Goal: Task Accomplishment & Management: Manage account settings

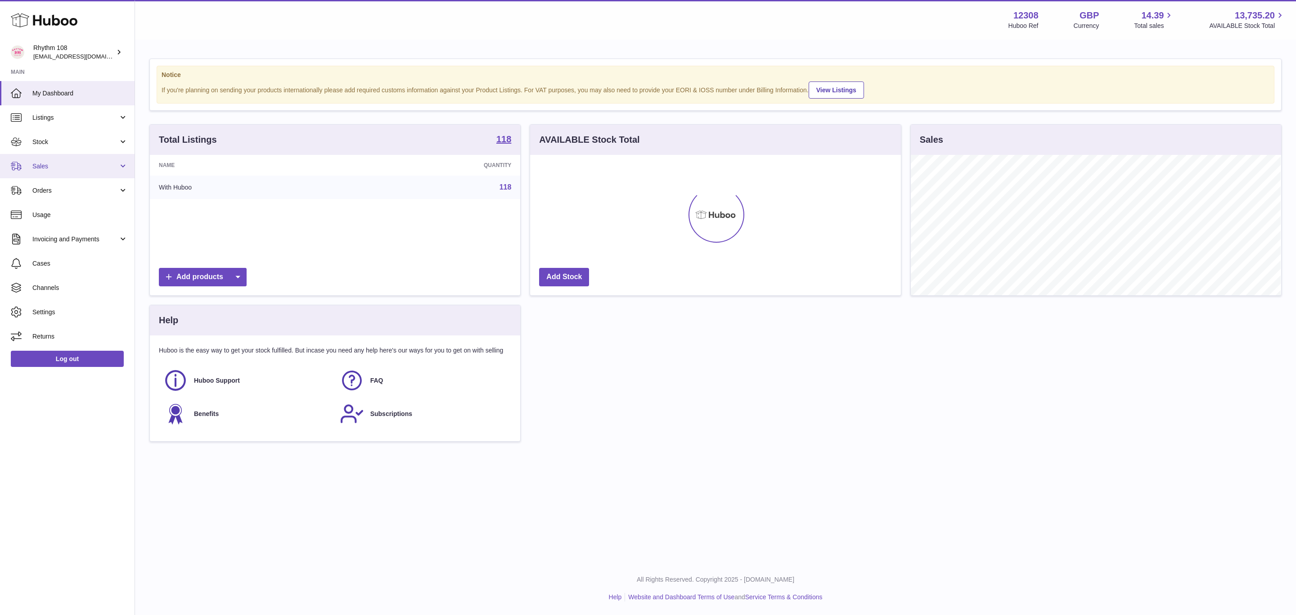
scroll to position [140, 370]
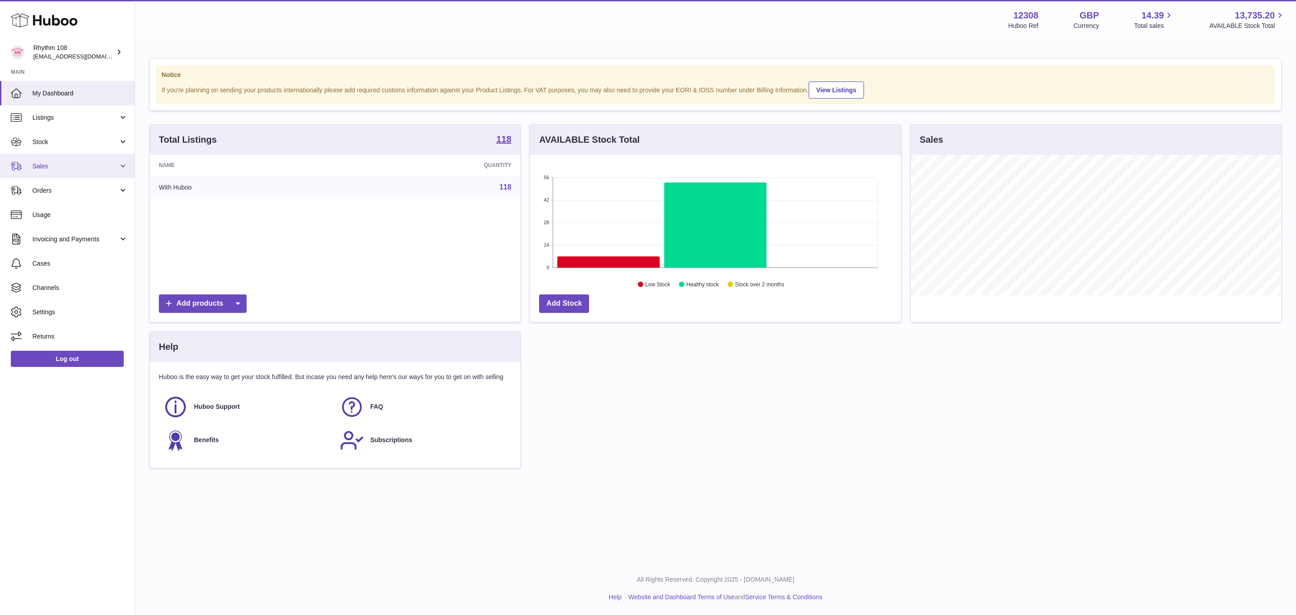
click at [59, 163] on span "Sales" at bounding box center [75, 166] width 86 height 9
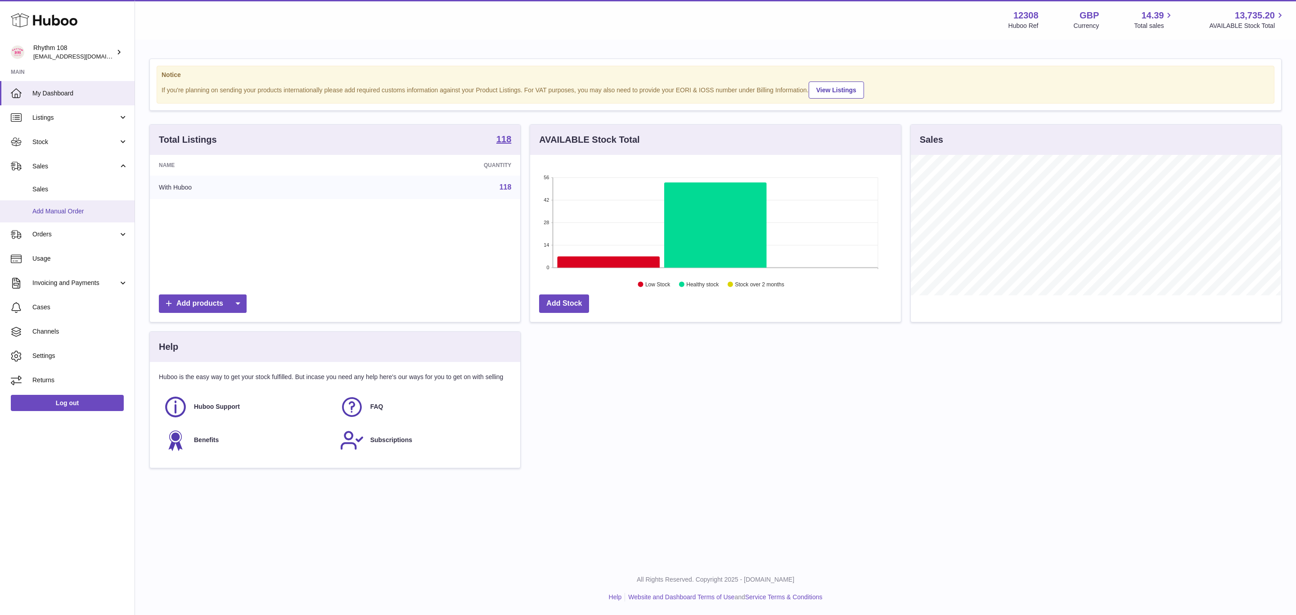
click at [84, 208] on span "Add Manual Order" at bounding box center [79, 211] width 95 height 9
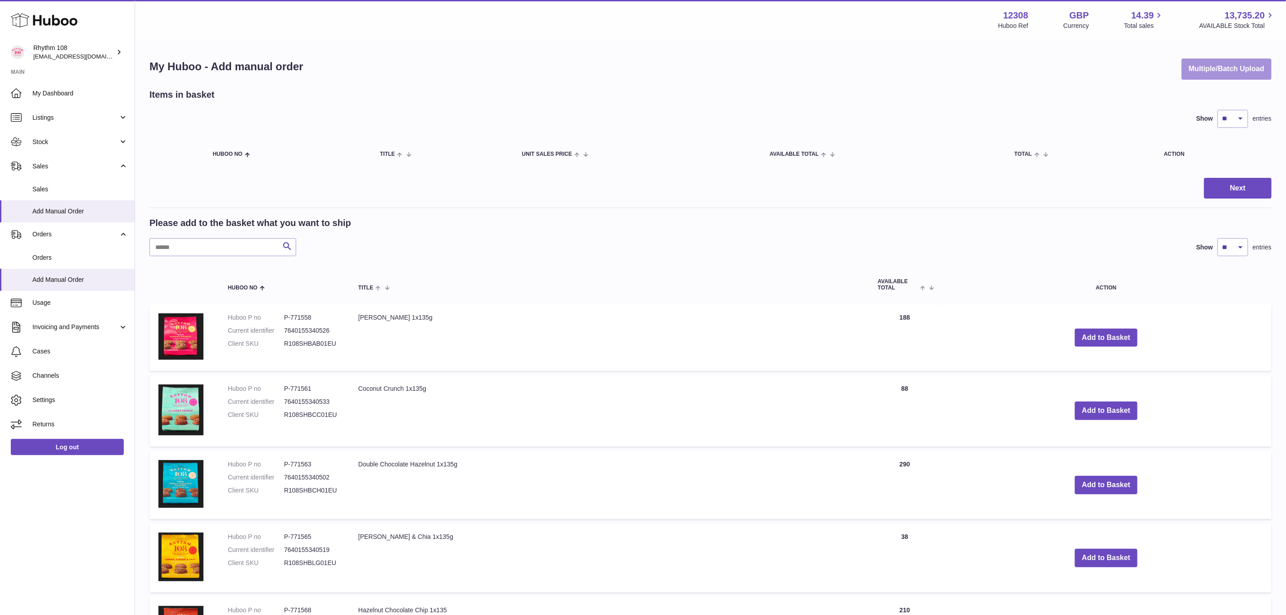
click at [1210, 72] on button "Multiple/Batch Upload" at bounding box center [1227, 69] width 90 height 21
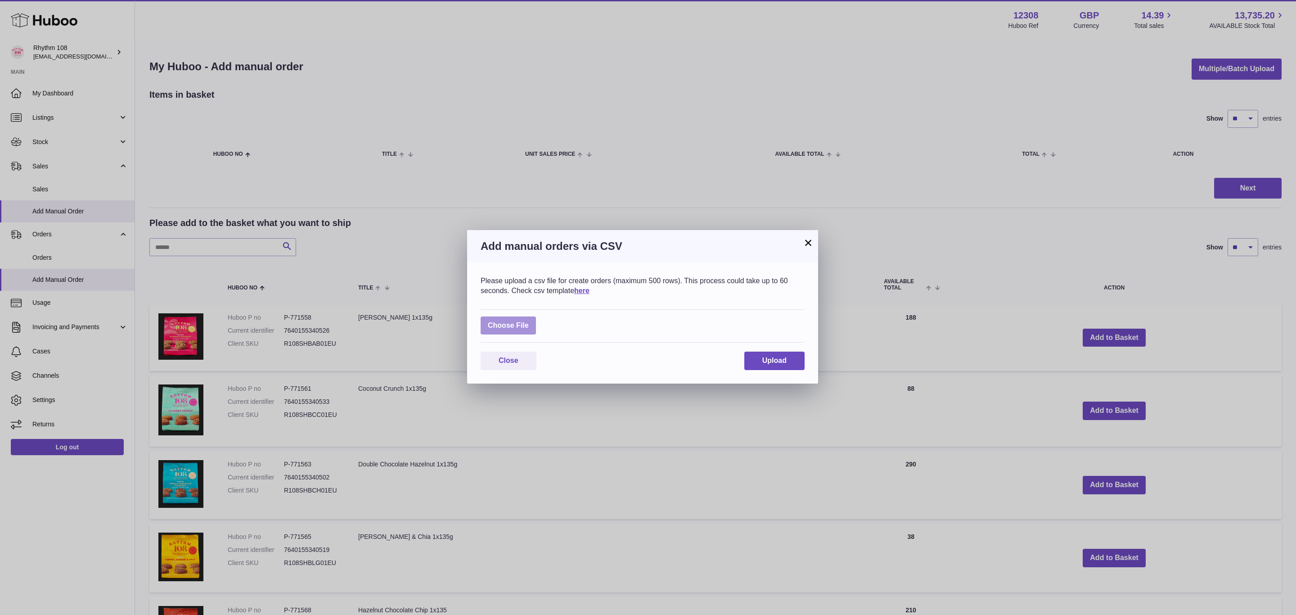
click at [523, 324] on label at bounding box center [508, 325] width 55 height 18
click at [529, 321] on input "file" at bounding box center [529, 321] width 0 height 0
type input "**********"
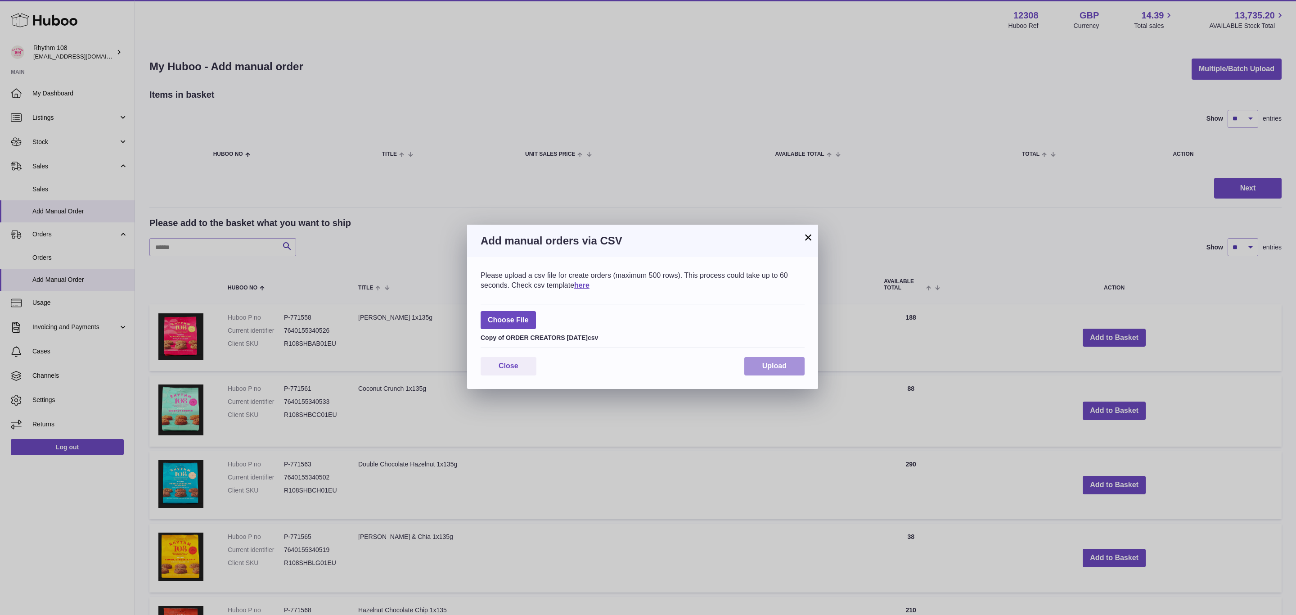
click at [782, 373] on button "Upload" at bounding box center [774, 366] width 60 height 18
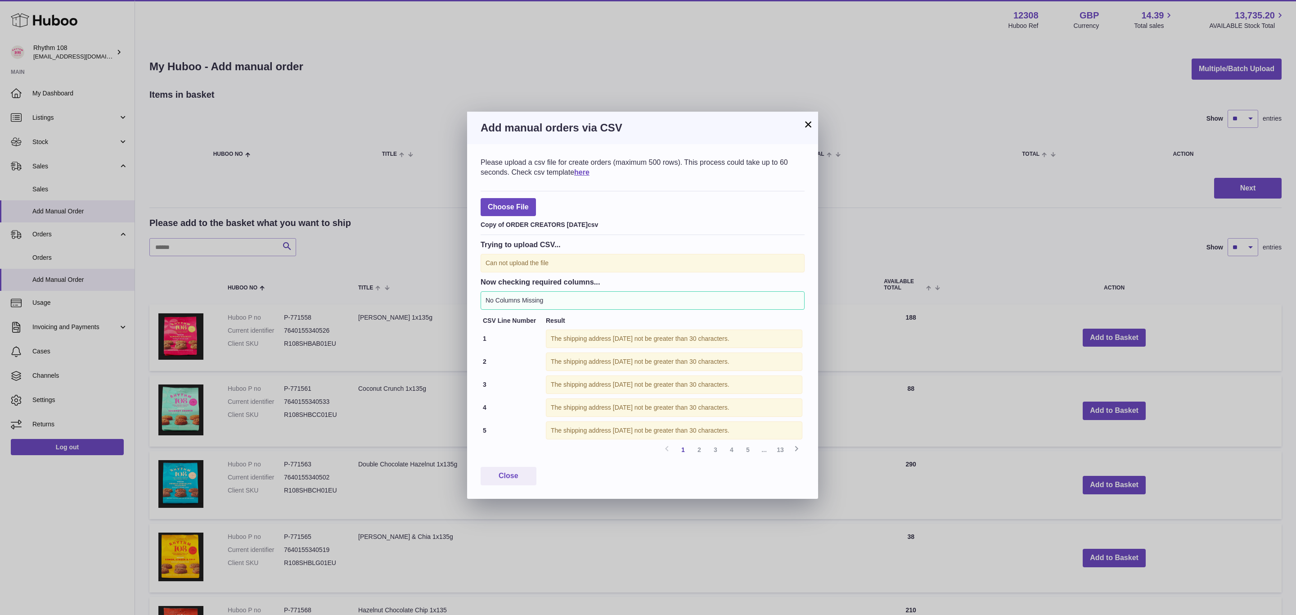
click at [801, 126] on h3 "Add manual orders via CSV" at bounding box center [643, 128] width 324 height 14
click at [809, 122] on button "×" at bounding box center [808, 124] width 11 height 11
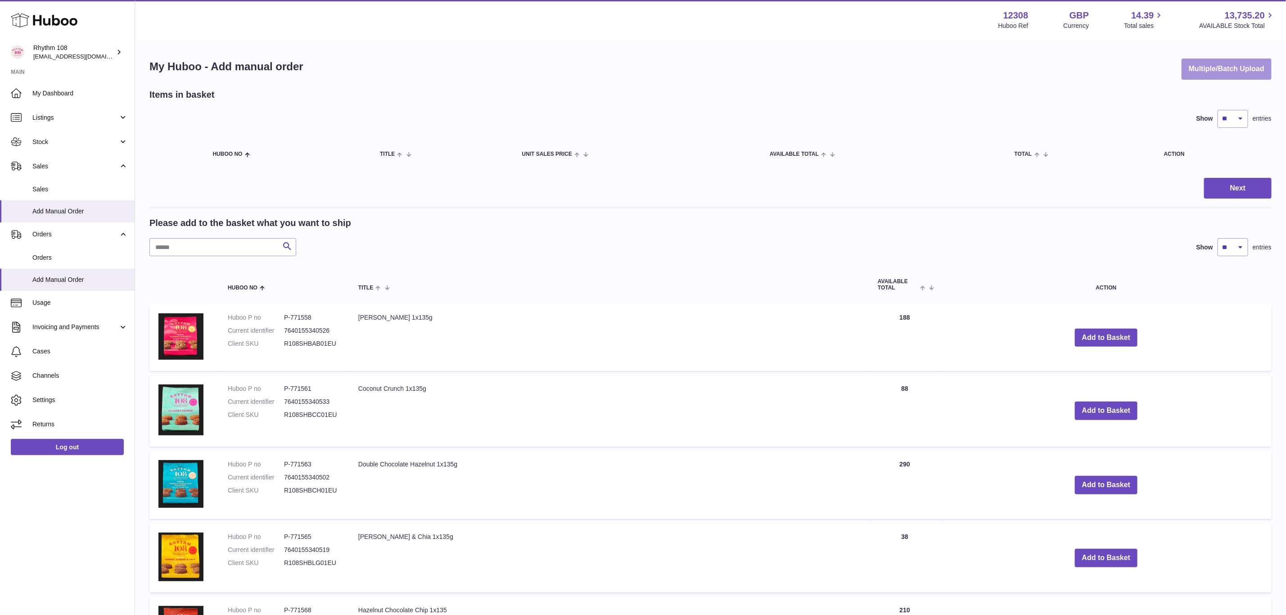
click at [1206, 63] on button "Multiple/Batch Upload" at bounding box center [1227, 69] width 90 height 21
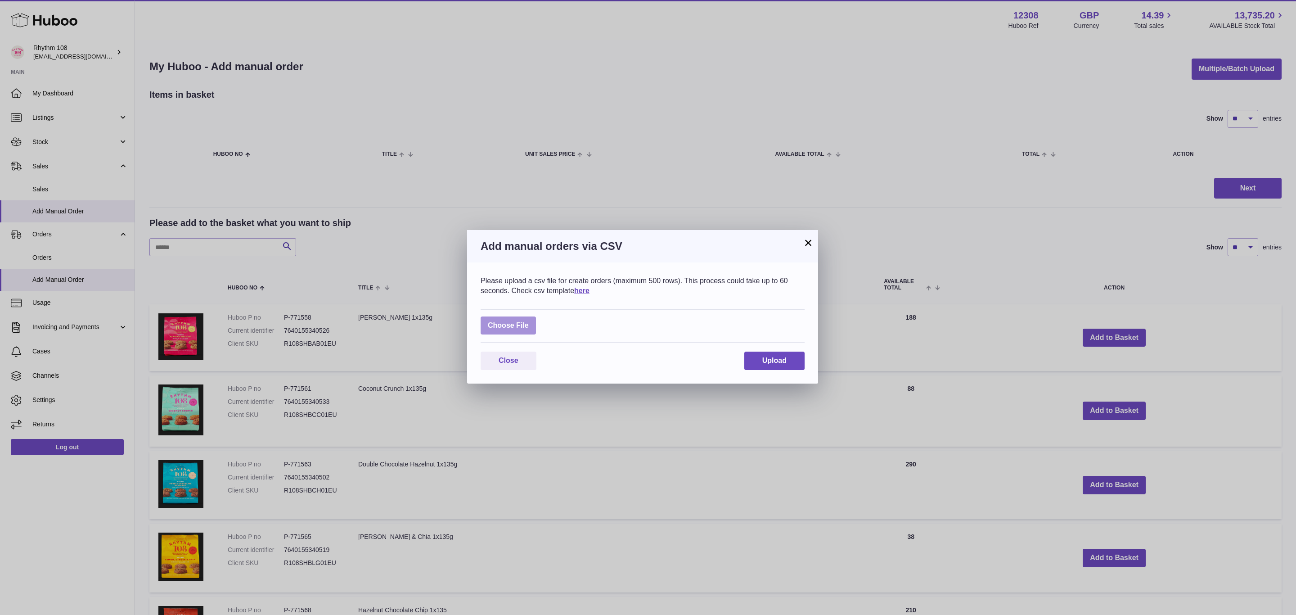
click at [532, 324] on label at bounding box center [508, 325] width 55 height 18
click at [529, 321] on input "file" at bounding box center [529, 321] width 0 height 0
type input "**********"
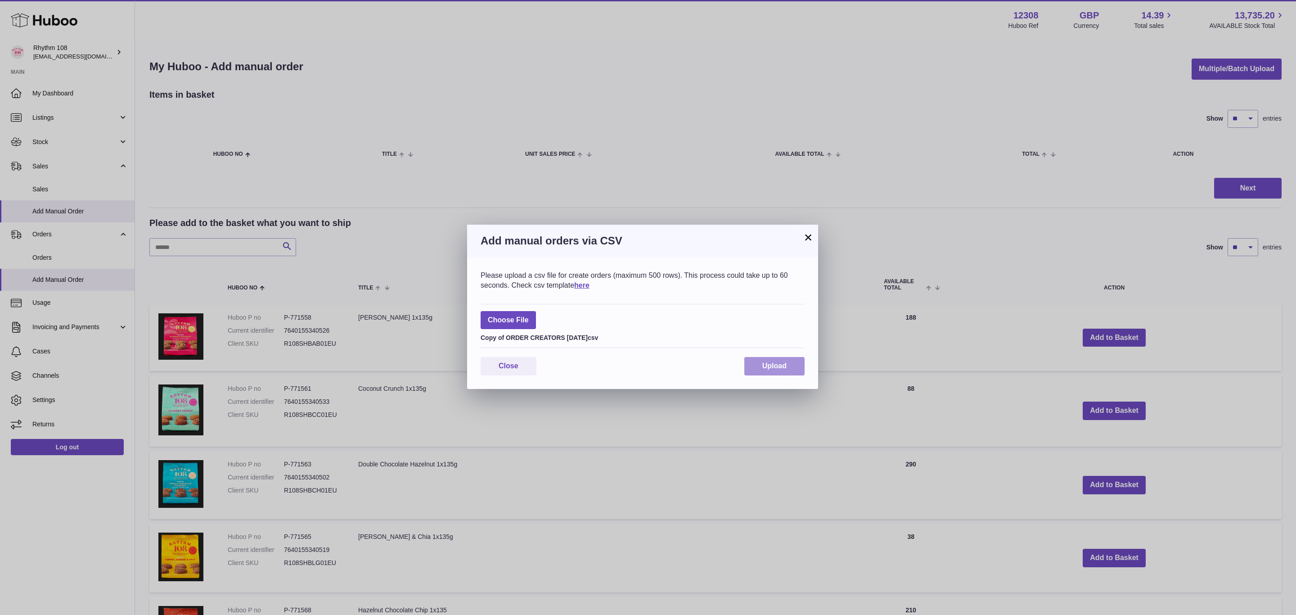
click at [791, 366] on button "Upload" at bounding box center [774, 366] width 60 height 18
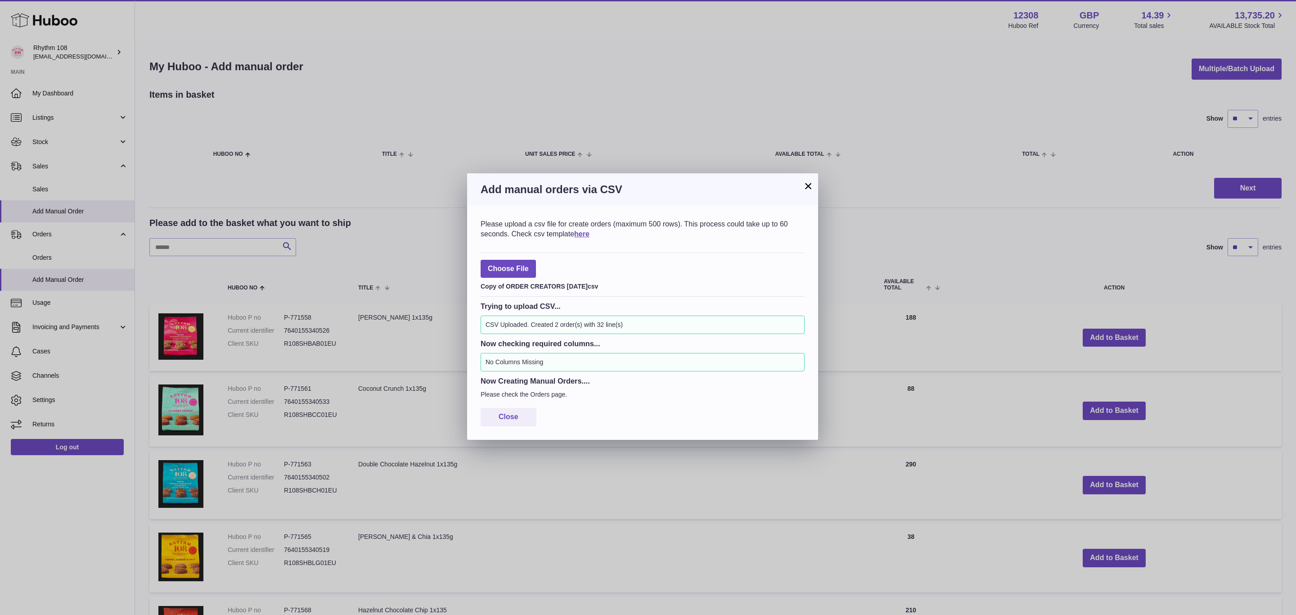
click at [39, 268] on div "× Add manual orders via CSV Please upload a csv file for create orders (maximum…" at bounding box center [648, 307] width 1296 height 615
click at [45, 254] on div "× Add manual orders via CSV Please upload a csv file for create orders (maximum…" at bounding box center [648, 307] width 1296 height 615
click at [46, 255] on div "× Add manual orders via CSV Please upload a csv file for create orders (maximum…" at bounding box center [648, 307] width 1296 height 615
click at [810, 183] on button "×" at bounding box center [808, 185] width 11 height 11
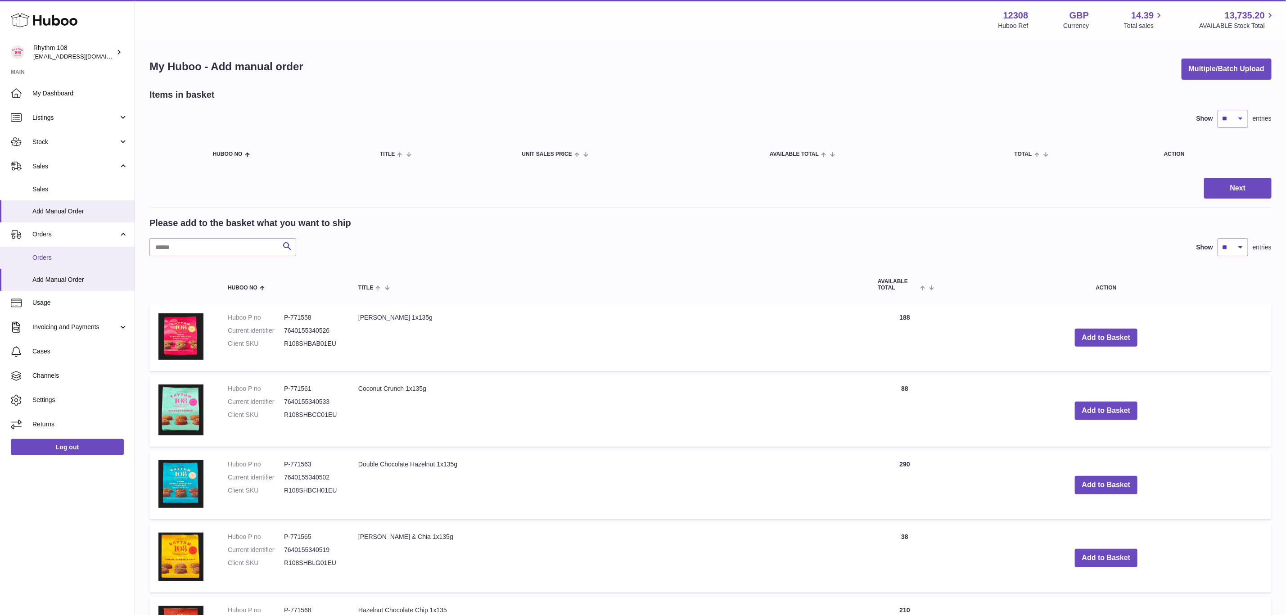
click at [49, 260] on span "Orders" at bounding box center [79, 257] width 95 height 9
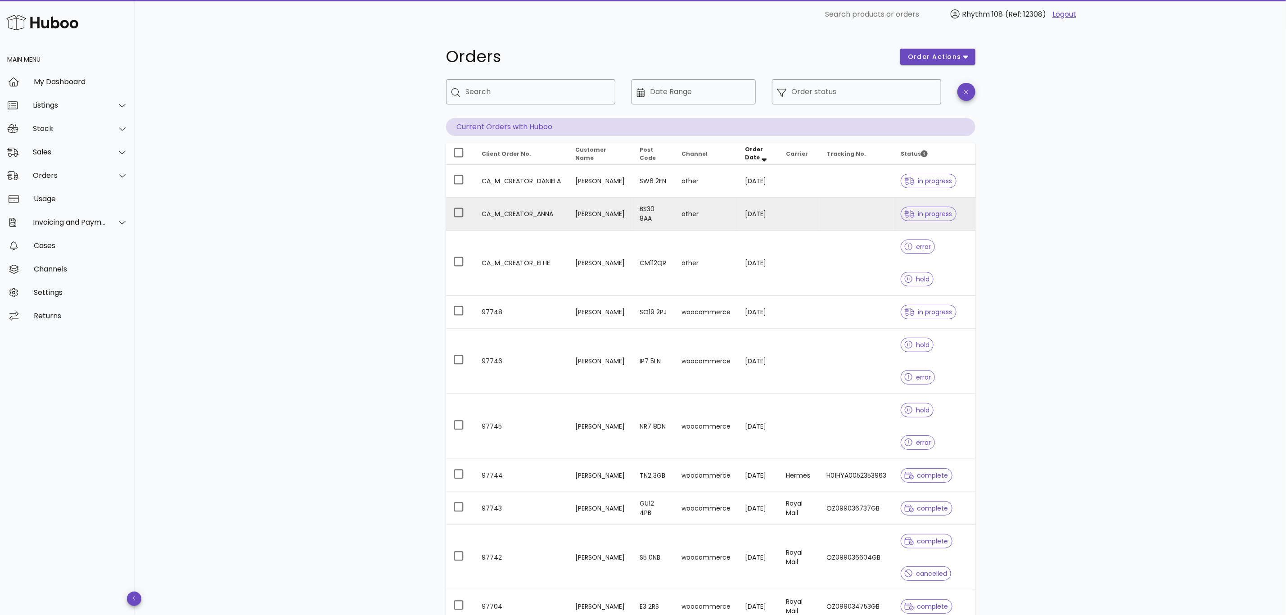
click at [821, 223] on td at bounding box center [856, 214] width 74 height 33
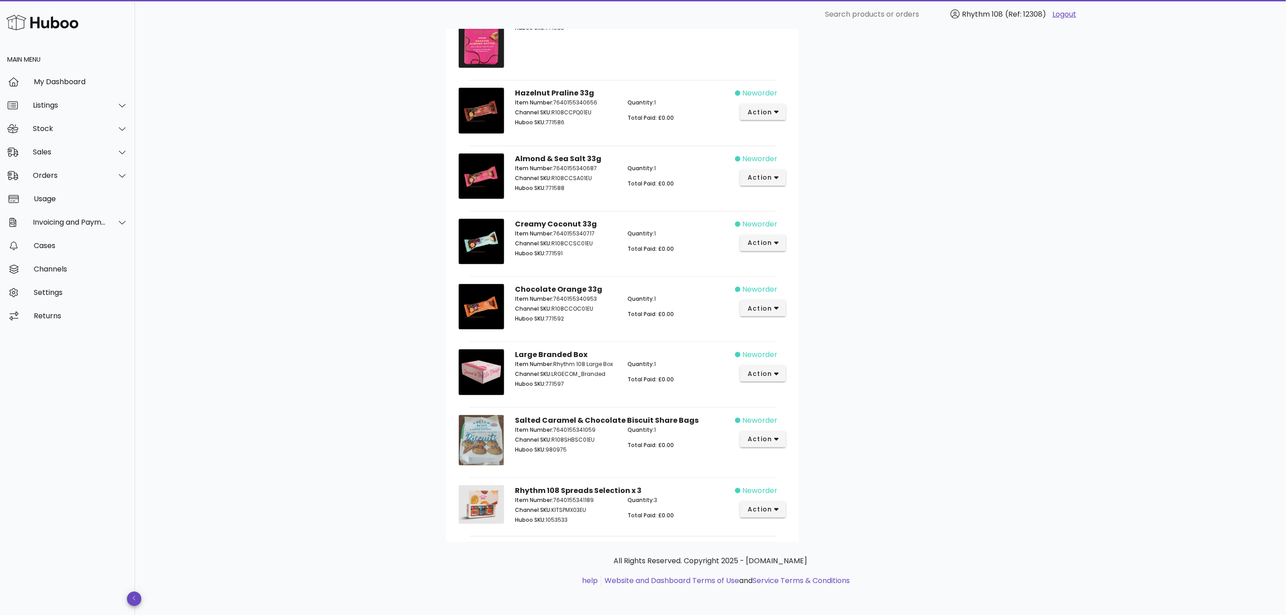
scroll to position [697, 0]
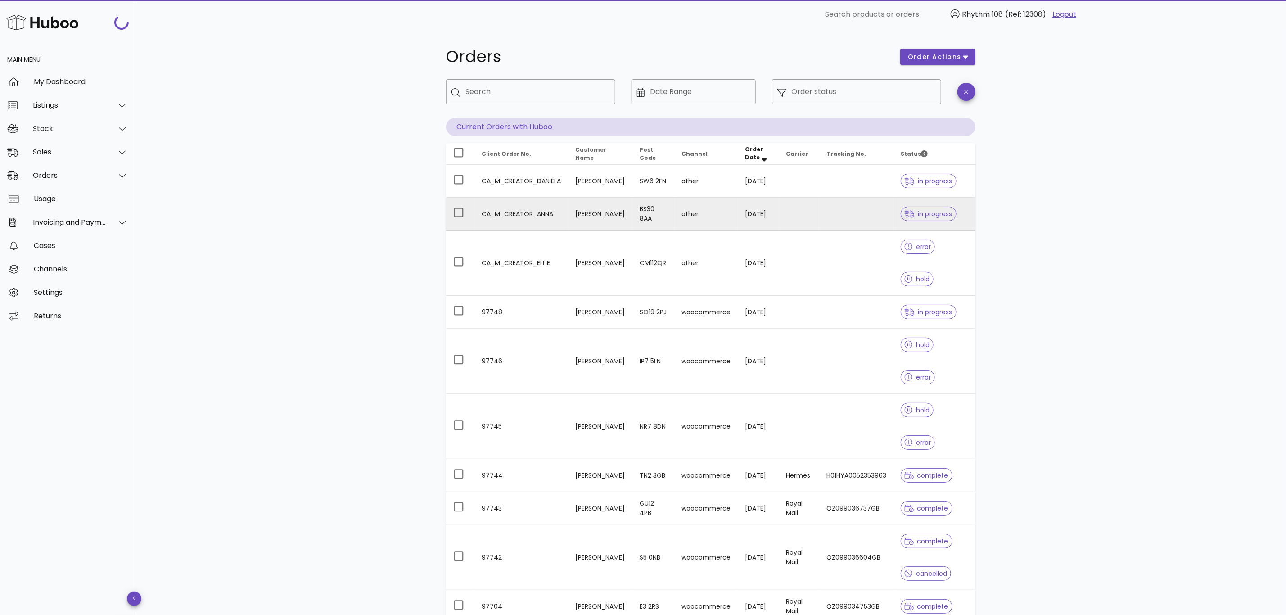
click at [568, 211] on td "CA_M_CREATOR_ANNA" at bounding box center [522, 214] width 94 height 33
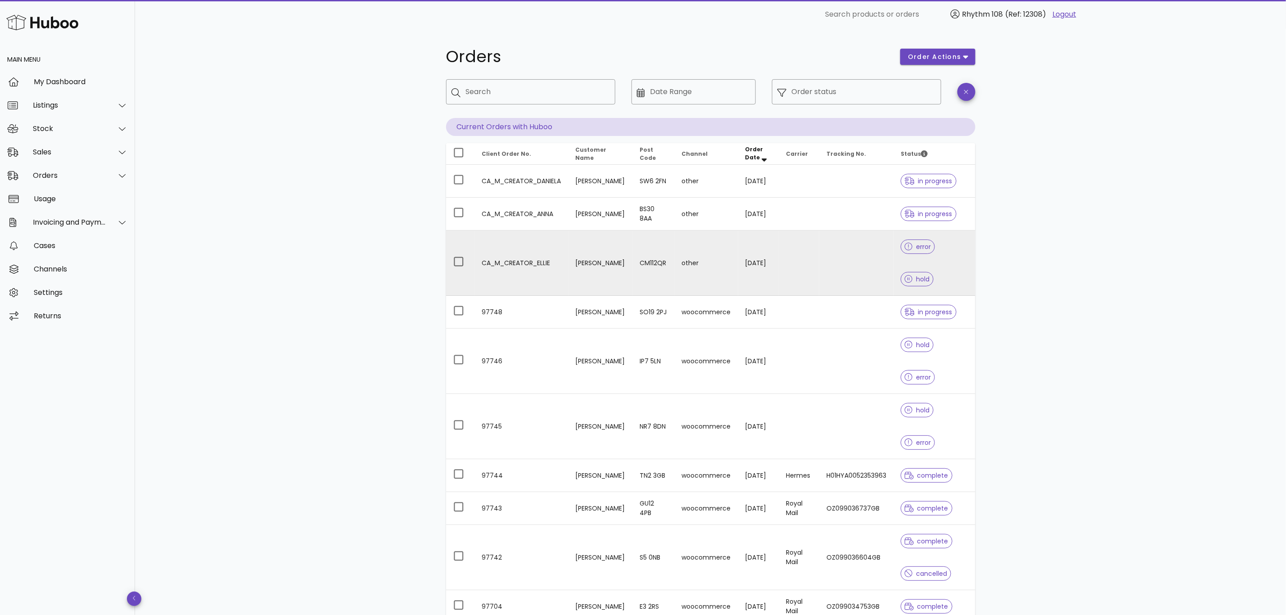
click at [514, 265] on td "CA_M_CREATOR_ELLIE" at bounding box center [522, 262] width 94 height 65
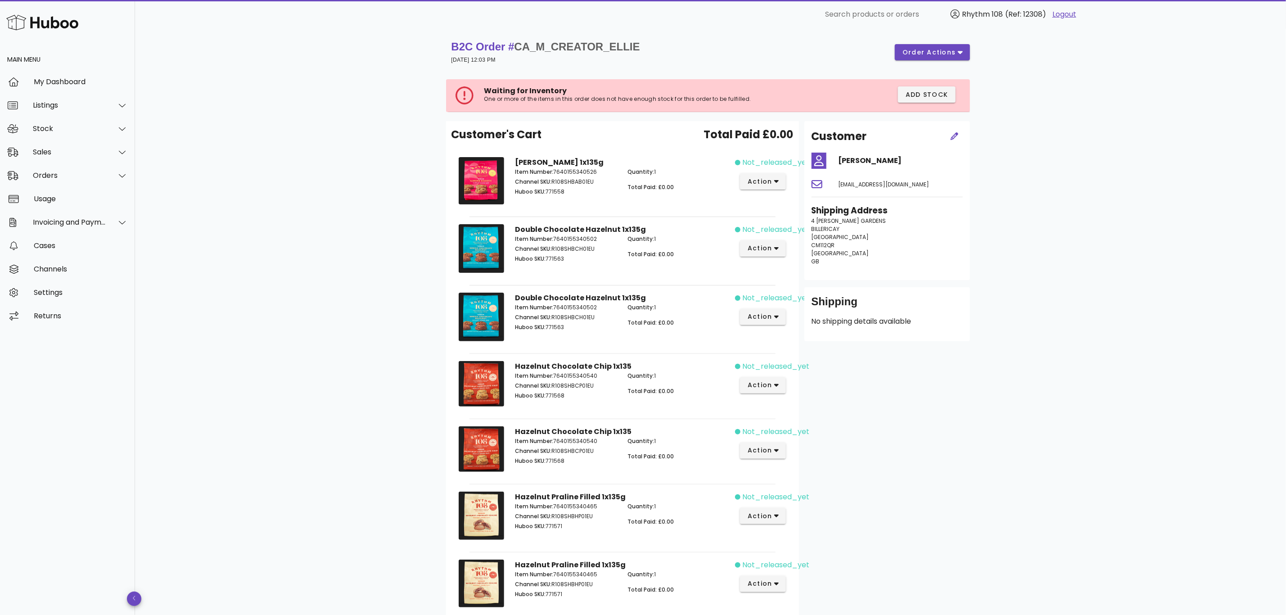
click at [843, 330] on div "Shipping No shipping details available" at bounding box center [887, 314] width 166 height 54
click at [894, 325] on p "No shipping details available" at bounding box center [887, 321] width 151 height 11
click at [954, 140] on span "button" at bounding box center [954, 136] width 9 height 9
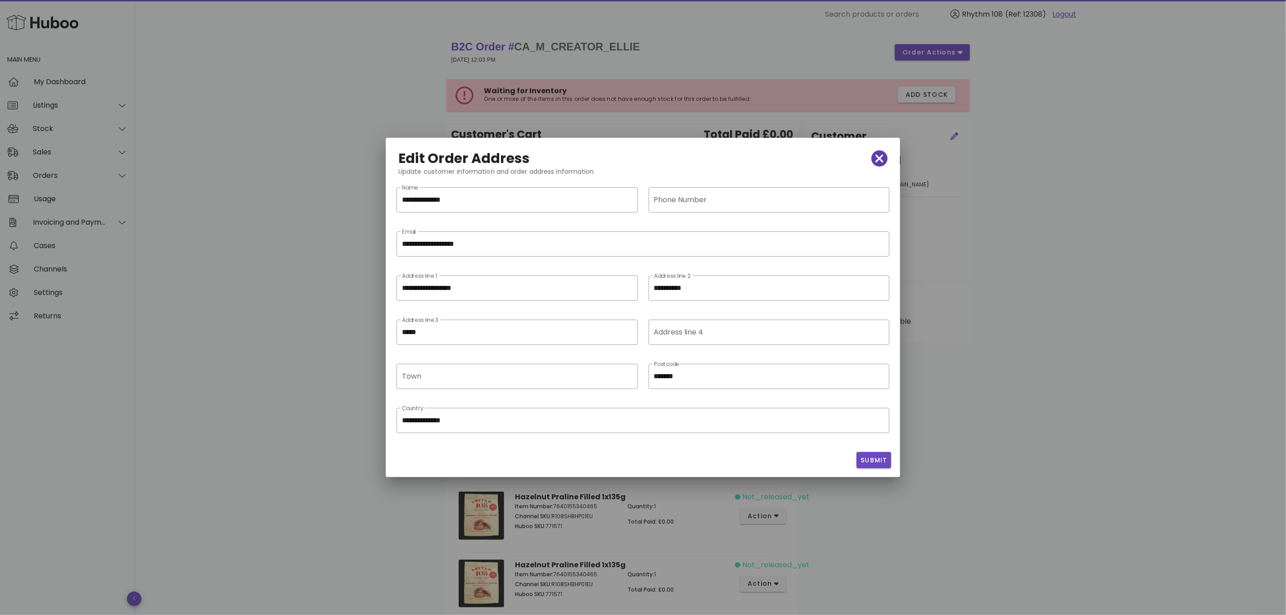
click at [878, 159] on icon "button" at bounding box center [879, 158] width 8 height 8
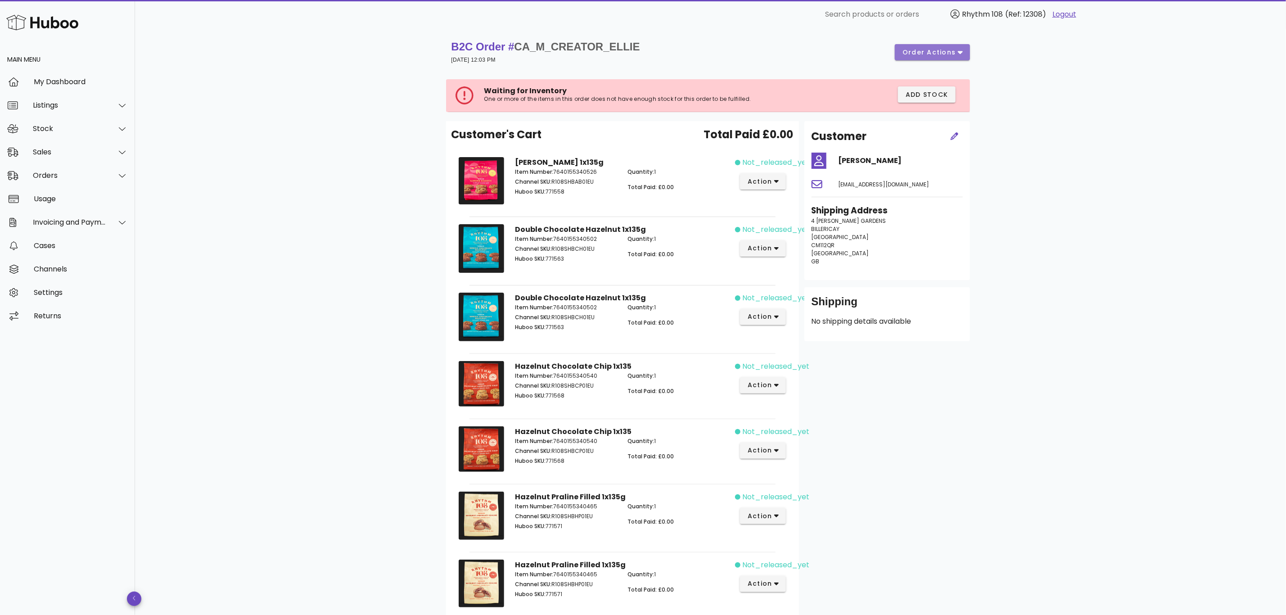
click at [956, 51] on span "order actions" at bounding box center [932, 52] width 60 height 9
click at [954, 81] on div "Release Reprocess Cancel" at bounding box center [943, 85] width 77 height 74
click at [952, 45] on button "order actions" at bounding box center [932, 52] width 75 height 16
click at [921, 83] on div "Release Reprocess Cancel" at bounding box center [943, 85] width 77 height 74
click at [917, 83] on div "Waiting for Inventory One or more of the items in this order does not have enou…" at bounding box center [709, 95] width 522 height 33
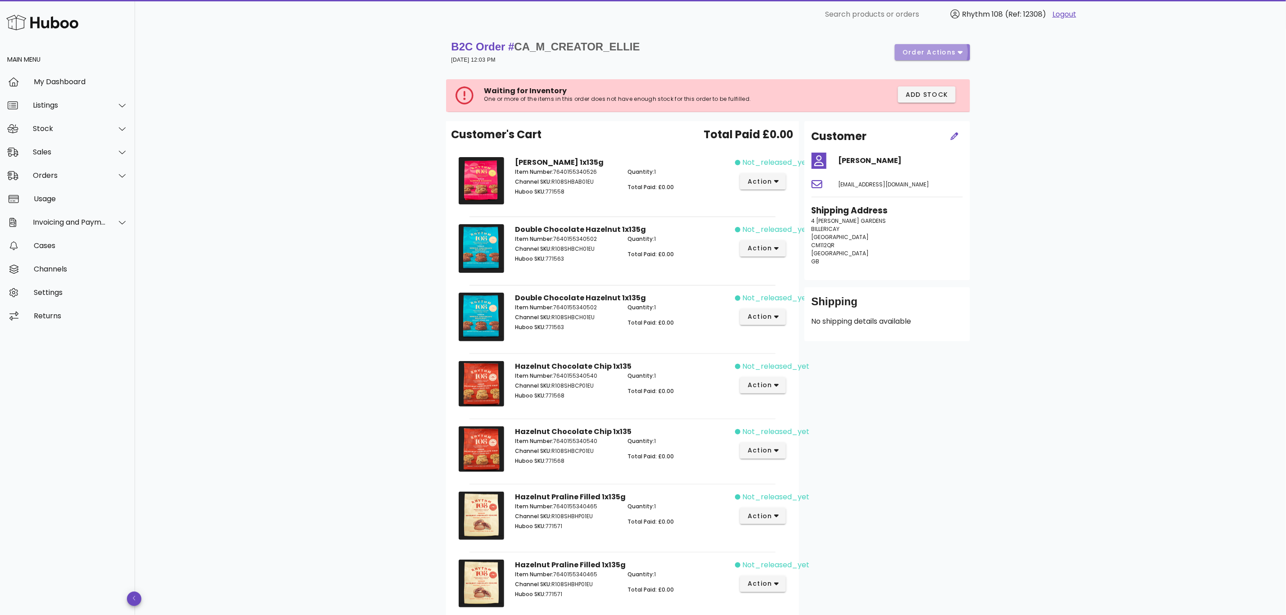
click at [928, 54] on span "order actions" at bounding box center [929, 52] width 54 height 9
click at [938, 107] on div "Cancel" at bounding box center [956, 106] width 38 height 9
click at [52, 181] on div "Orders" at bounding box center [67, 175] width 135 height 23
click at [49, 199] on div "Orders" at bounding box center [79, 198] width 95 height 9
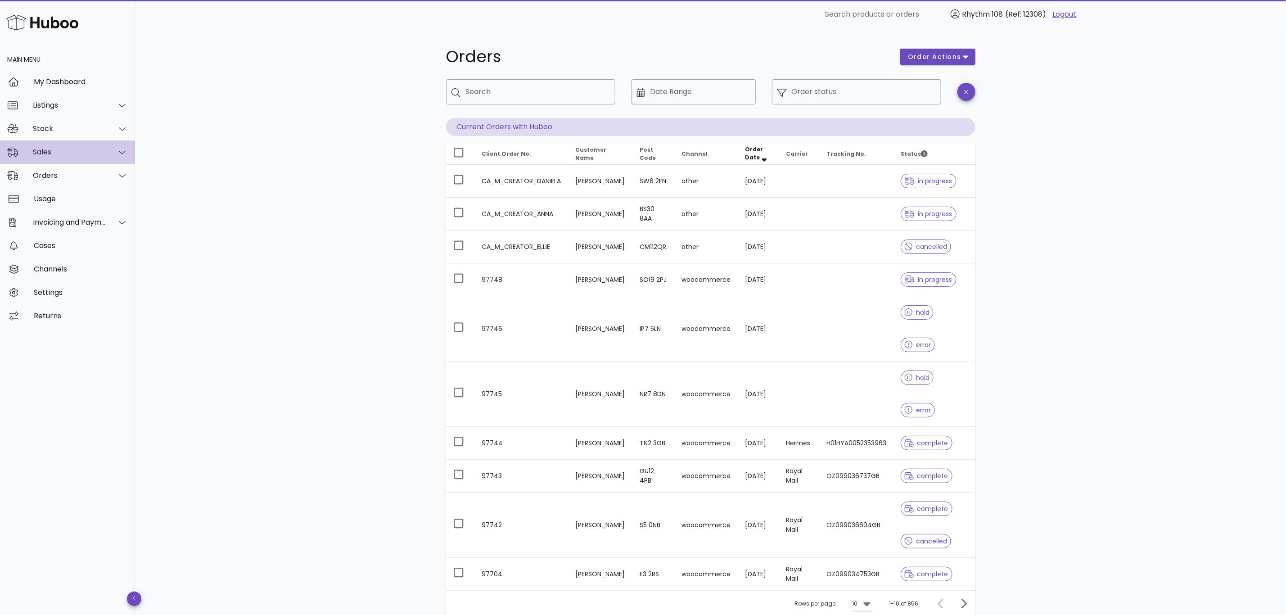
click at [57, 157] on div "Sales" at bounding box center [67, 151] width 135 height 23
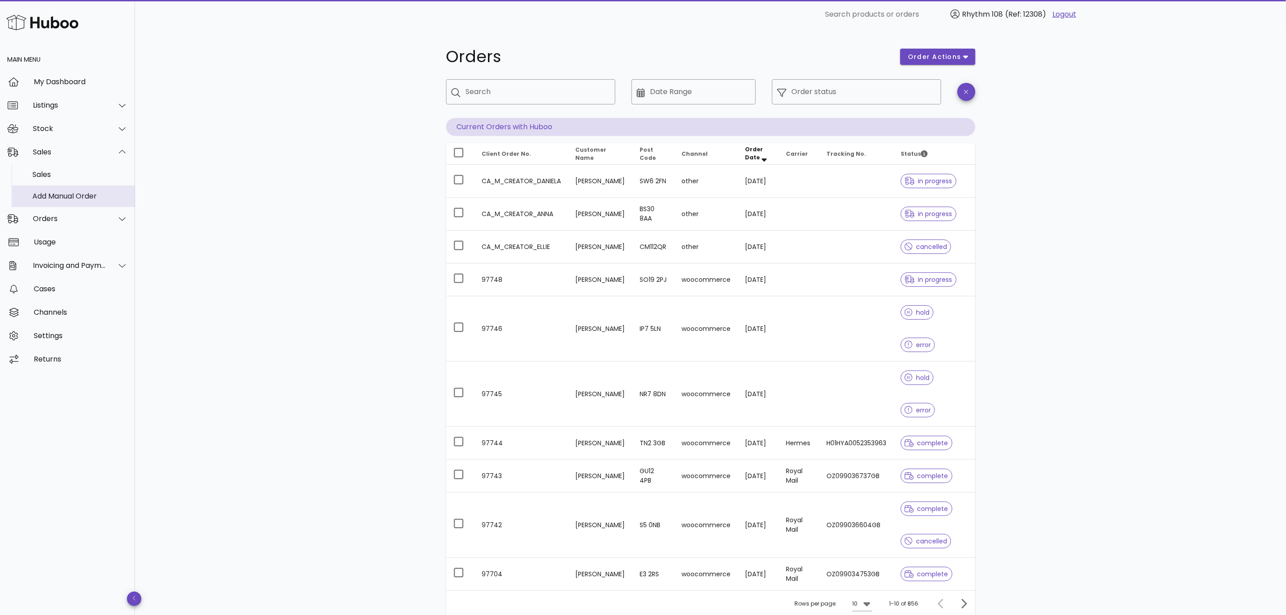
click at [65, 198] on div "Add Manual Order" at bounding box center [79, 196] width 95 height 9
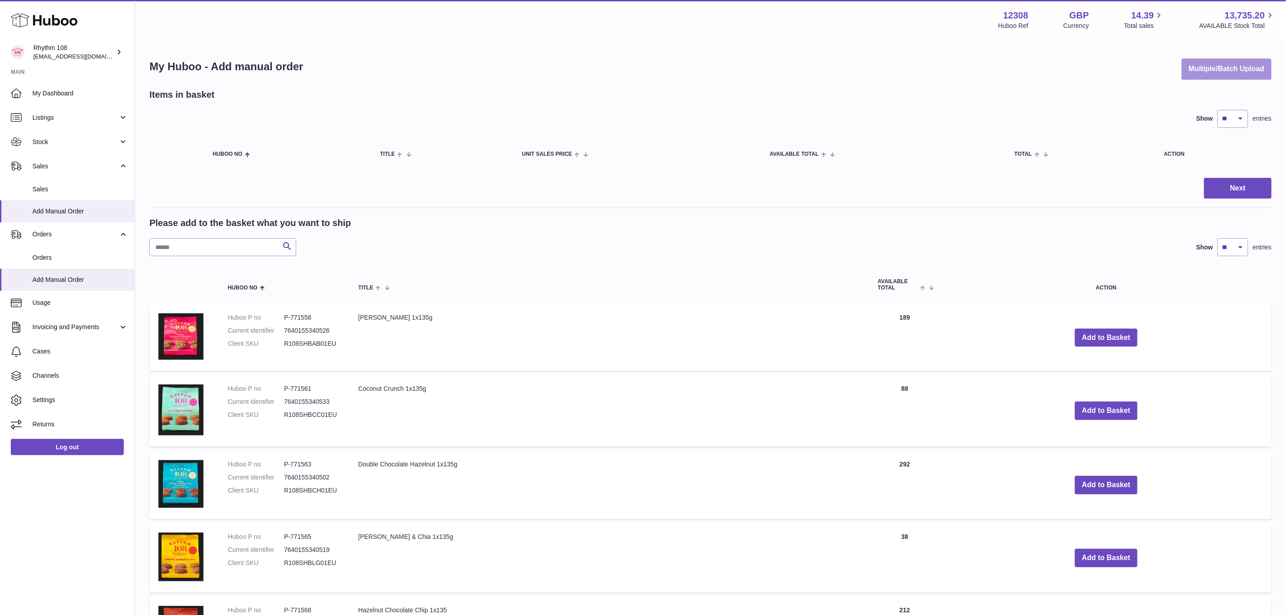
click at [1252, 62] on button "Multiple/Batch Upload" at bounding box center [1227, 69] width 90 height 21
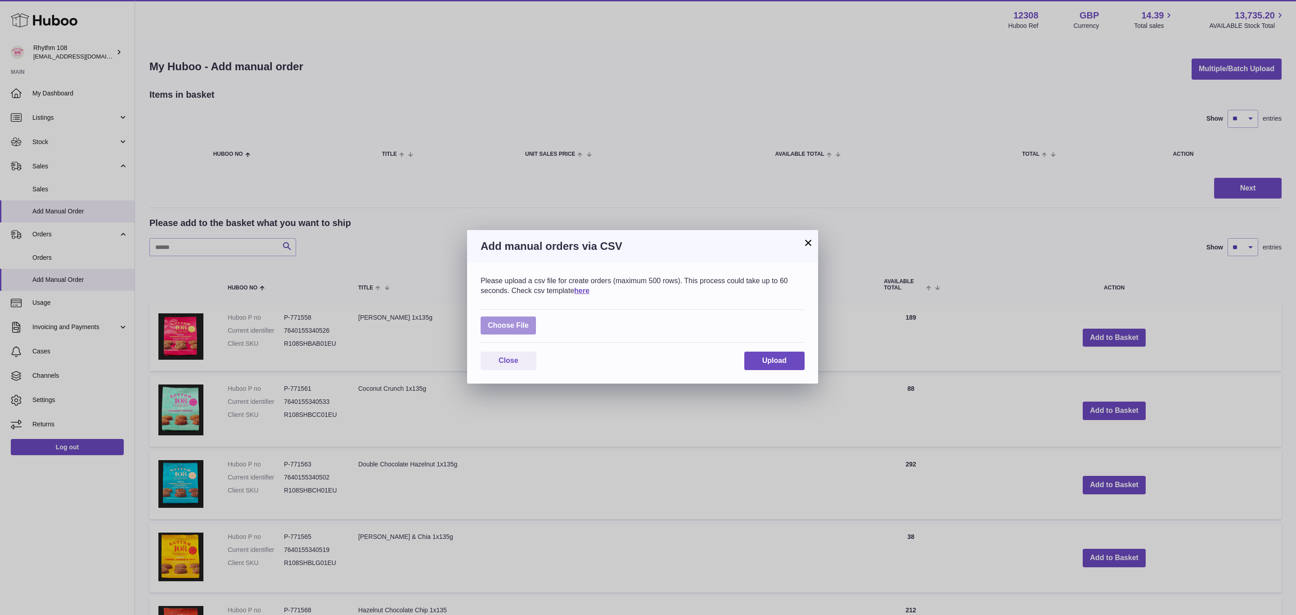
click at [507, 329] on label at bounding box center [508, 325] width 55 height 18
click at [529, 321] on input "file" at bounding box center [529, 321] width 0 height 0
type input "**********"
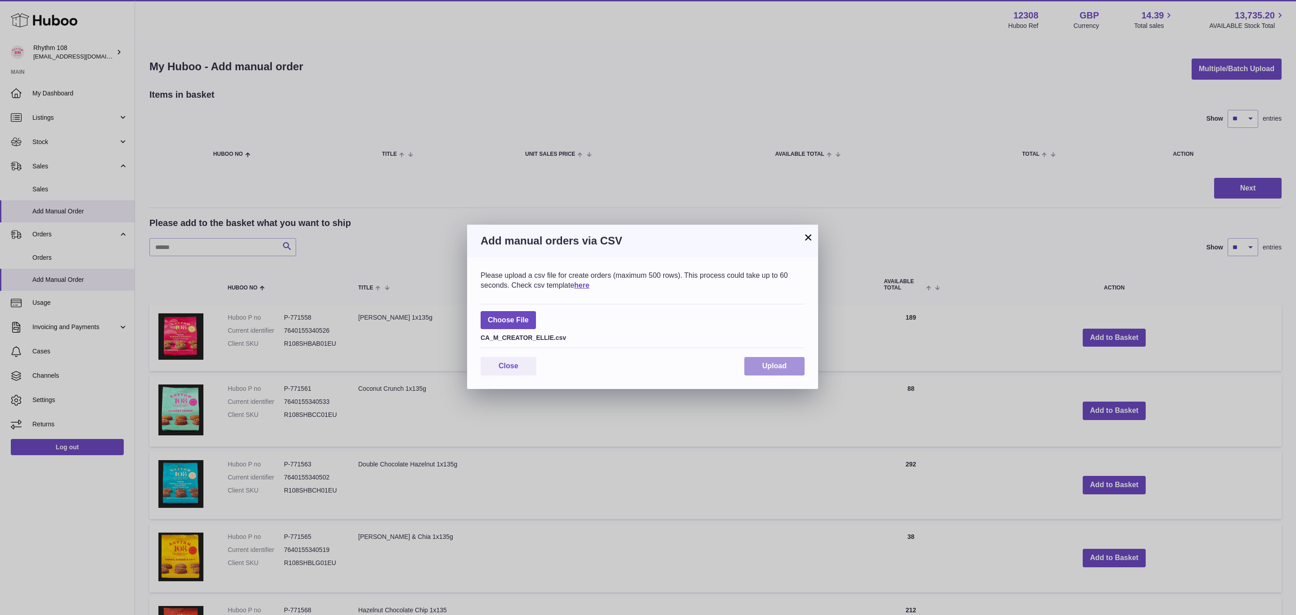
click at [777, 366] on span "Upload" at bounding box center [774, 366] width 24 height 8
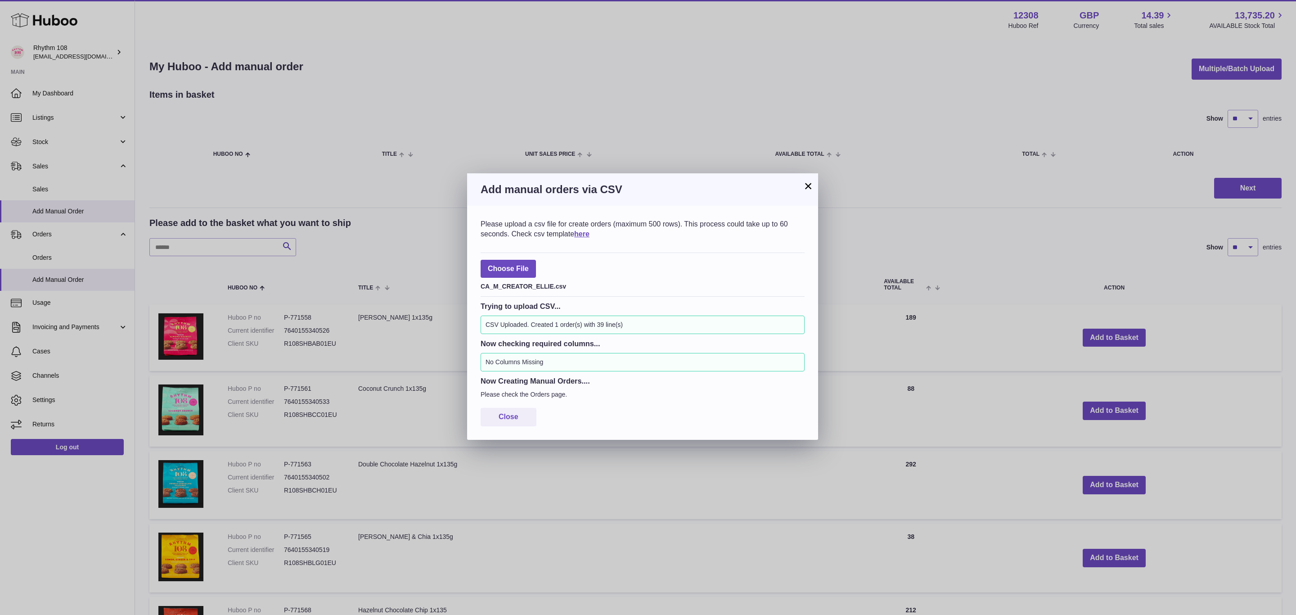
click at [807, 181] on button "×" at bounding box center [808, 185] width 11 height 11
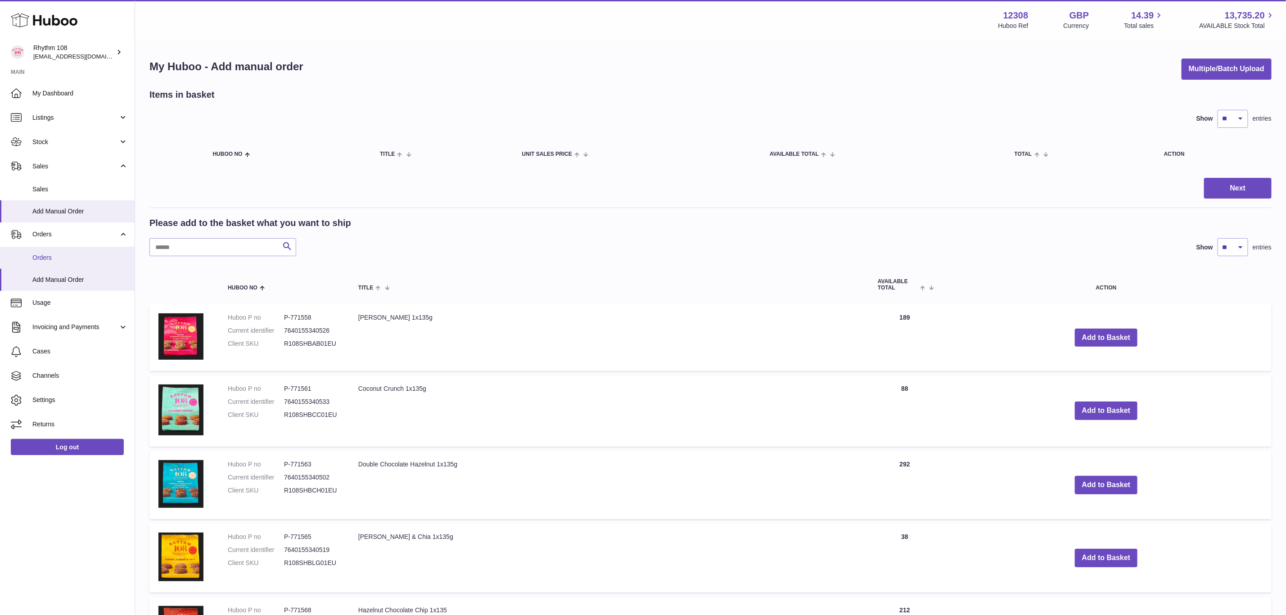
click at [52, 258] on span "Orders" at bounding box center [79, 257] width 95 height 9
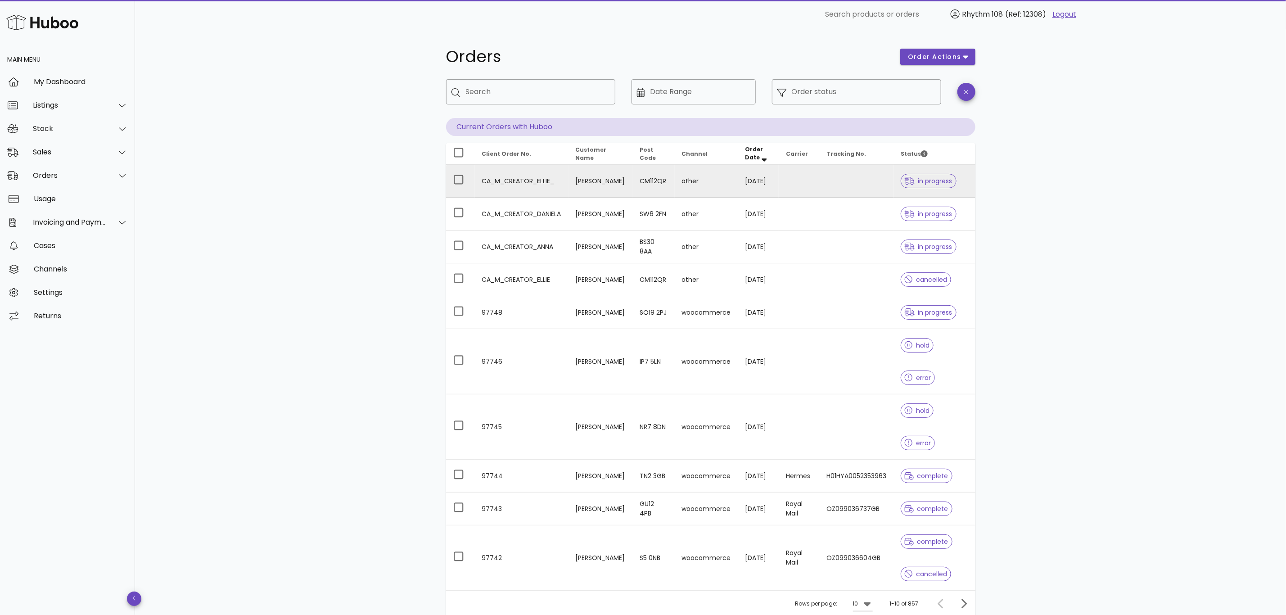
click at [525, 180] on td "CA_M_CREATOR_ELLIE_" at bounding box center [522, 181] width 94 height 33
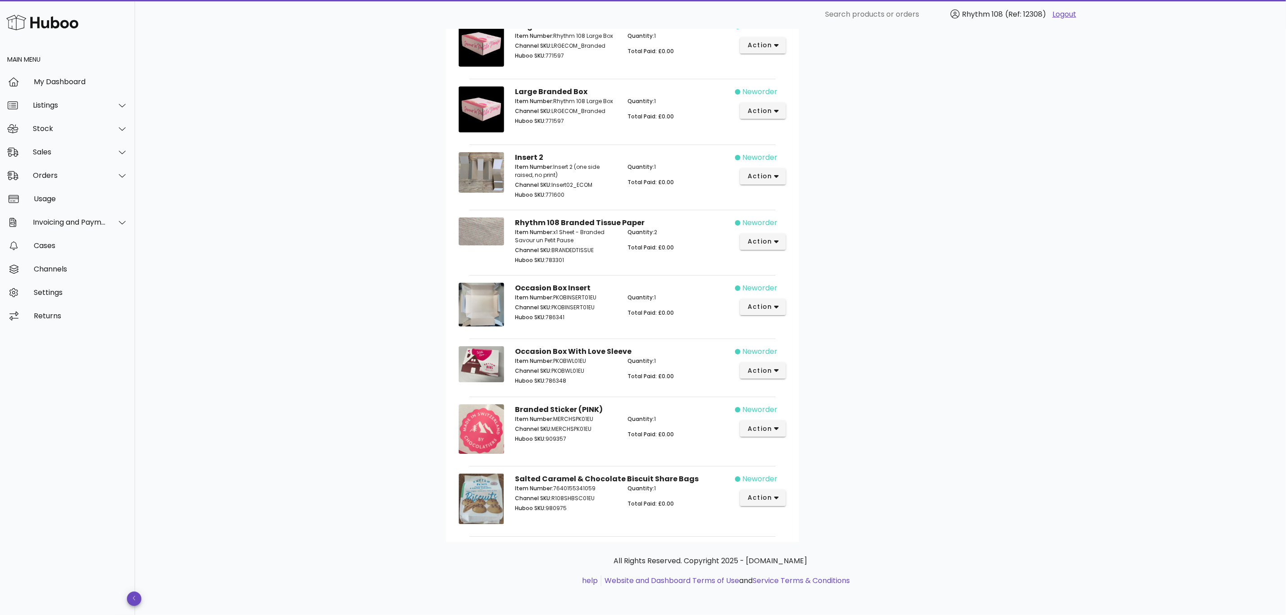
scroll to position [2319, 0]
click at [27, 155] on div "Sales" at bounding box center [67, 151] width 135 height 23
click at [68, 169] on div "Sales" at bounding box center [79, 174] width 95 height 19
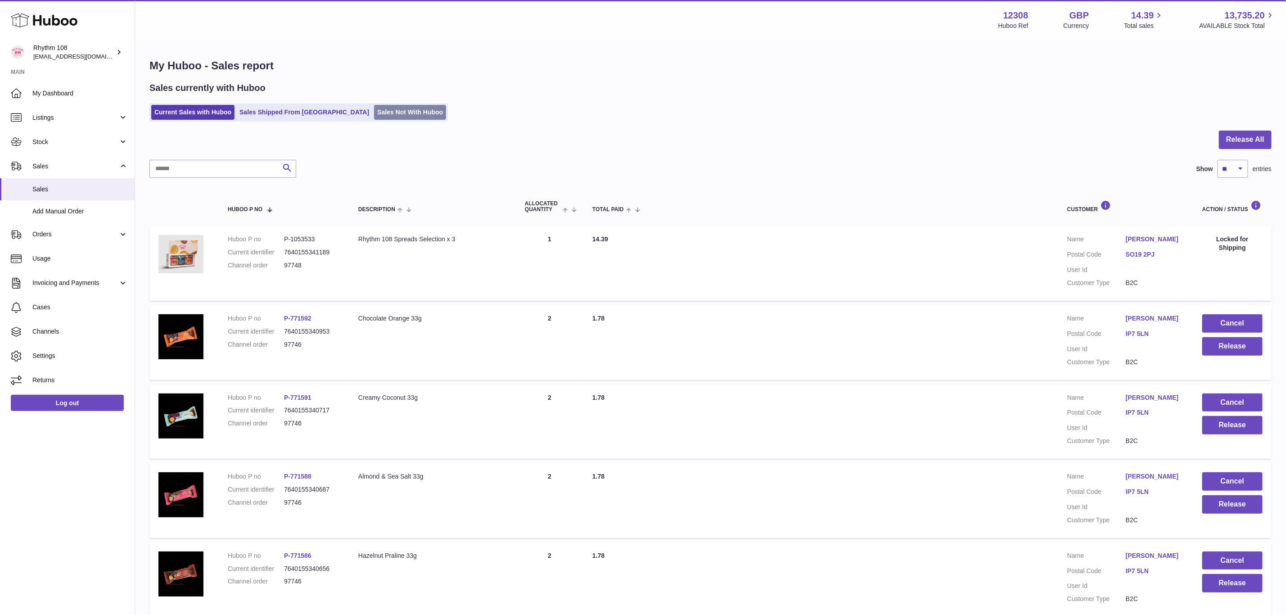
click at [385, 113] on link "Sales Not With Huboo" at bounding box center [410, 112] width 72 height 15
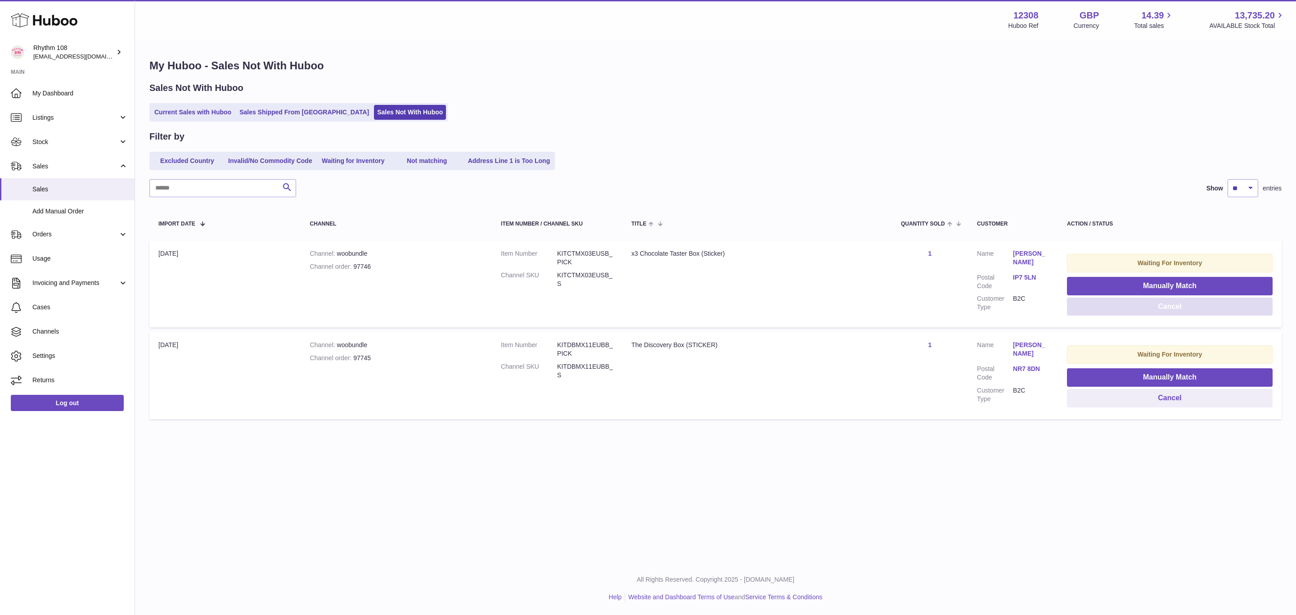
click at [1175, 308] on button "Cancel" at bounding box center [1170, 307] width 206 height 18
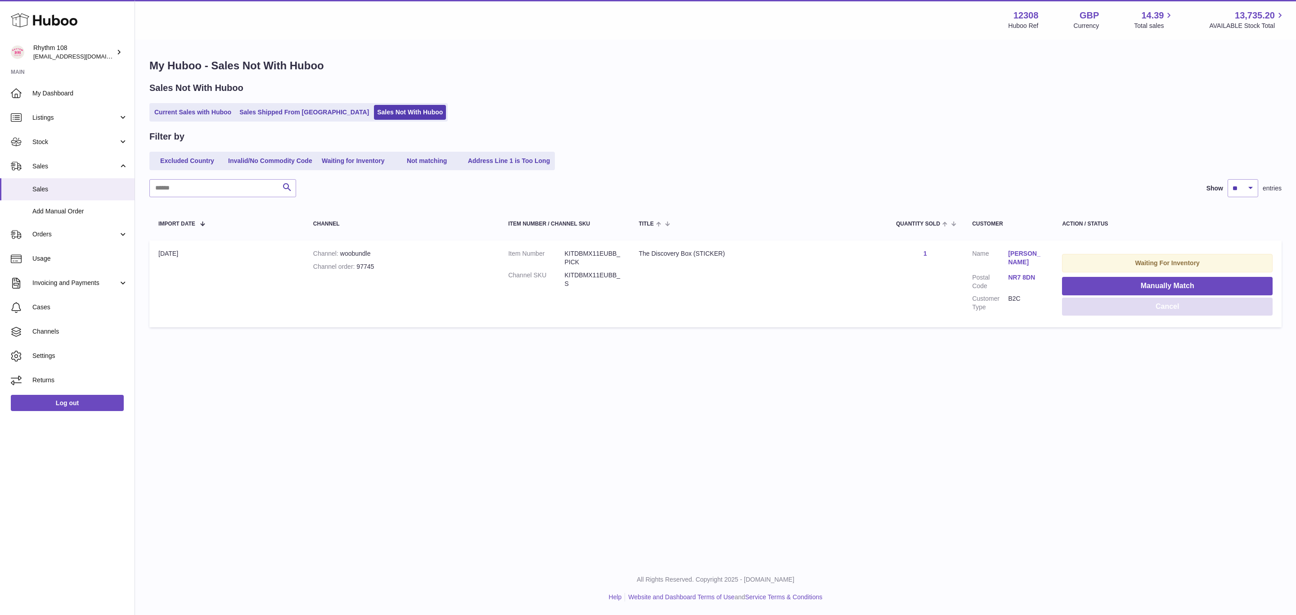
click at [1177, 306] on button "Cancel" at bounding box center [1167, 307] width 211 height 18
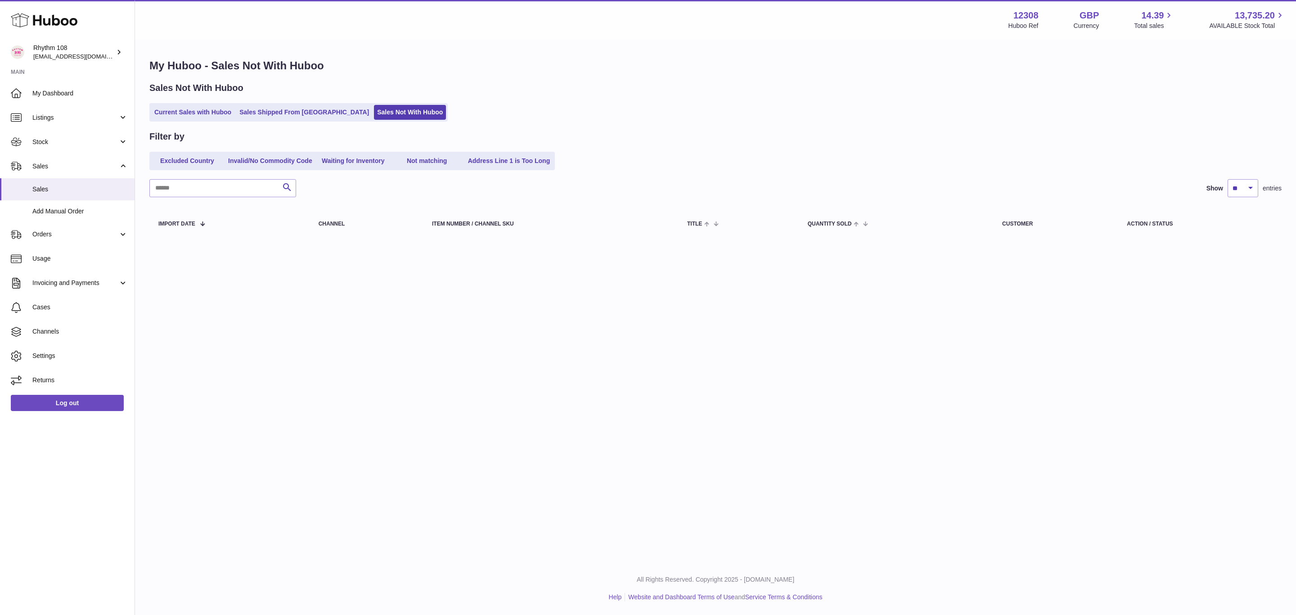
click at [1016, 379] on div "Menu Huboo 12308 Huboo Ref GBP Currency 14.39 Total sales 13,735.20 AVAILABLE S…" at bounding box center [715, 281] width 1161 height 562
click at [288, 115] on link "Sales Shipped From [GEOGRAPHIC_DATA]" at bounding box center [304, 112] width 136 height 15
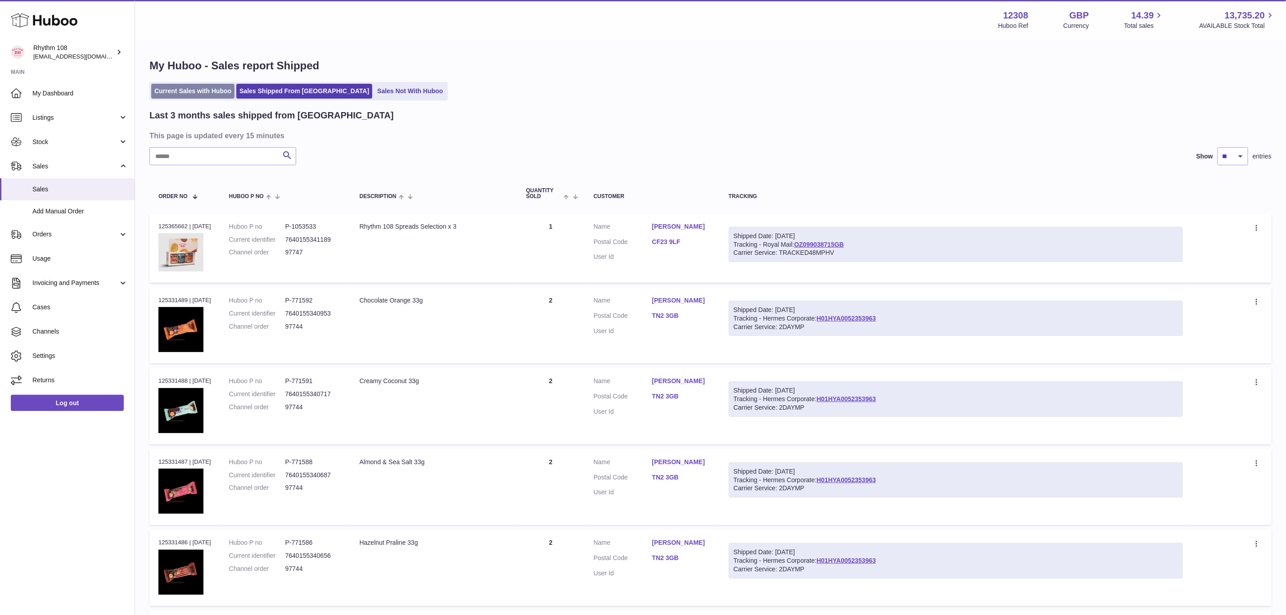
click at [200, 90] on link "Current Sales with Huboo" at bounding box center [192, 91] width 83 height 15
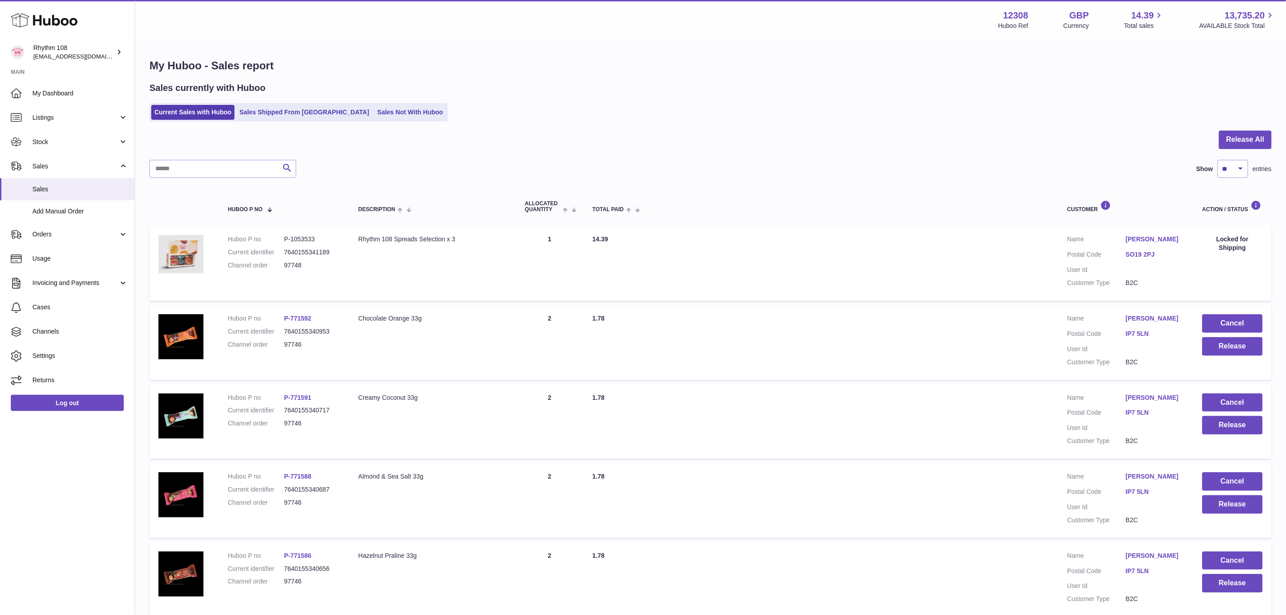
click at [756, 106] on div "Current Sales with Huboo Sales Shipped From [GEOGRAPHIC_DATA] Sales Not With Hu…" at bounding box center [710, 112] width 1122 height 18
click at [50, 192] on span "Sales" at bounding box center [79, 189] width 95 height 9
click at [284, 113] on link "Sales Shipped From [GEOGRAPHIC_DATA]" at bounding box center [304, 112] width 136 height 15
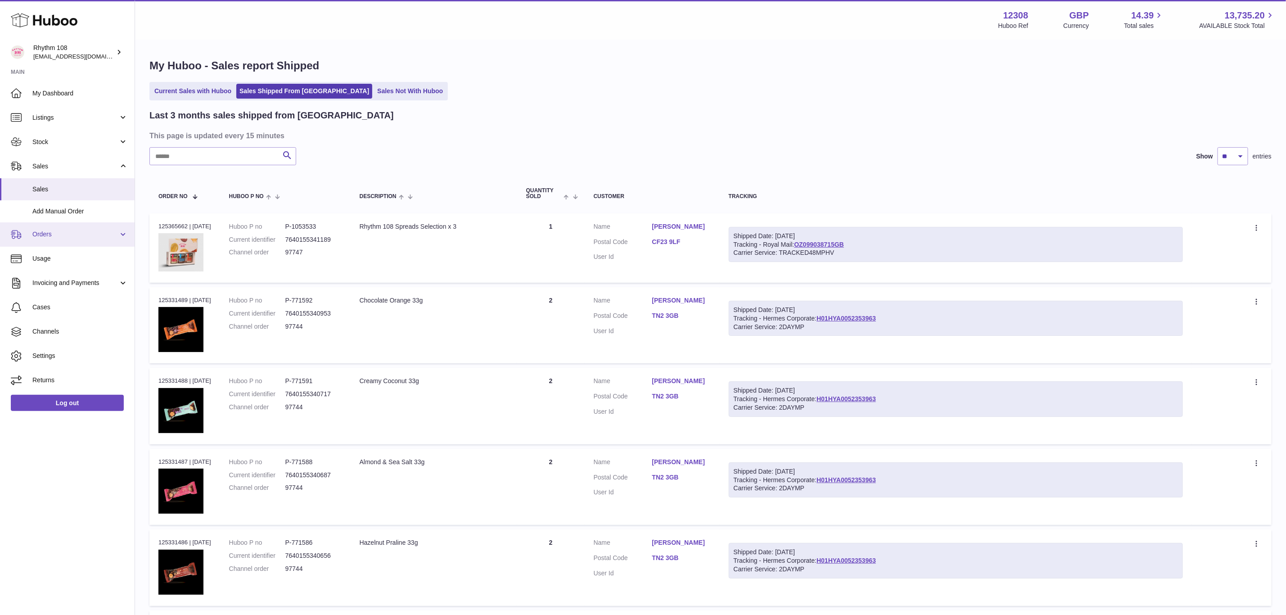
click at [59, 237] on span "Orders" at bounding box center [75, 234] width 86 height 9
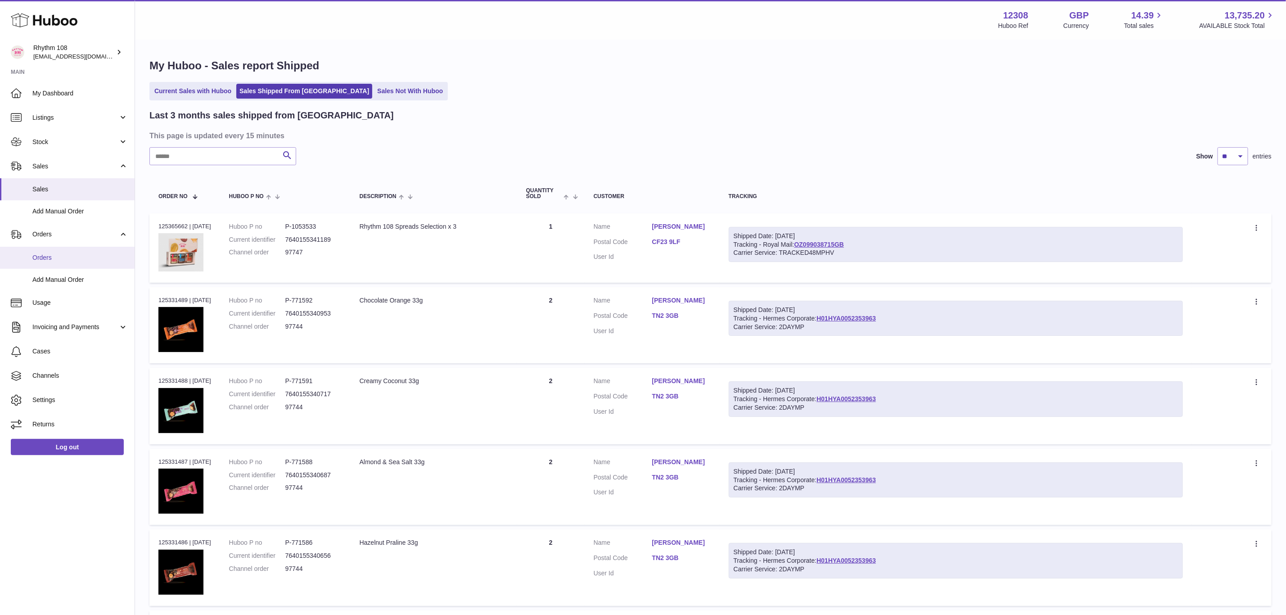
click at [58, 264] on link "Orders" at bounding box center [67, 258] width 135 height 22
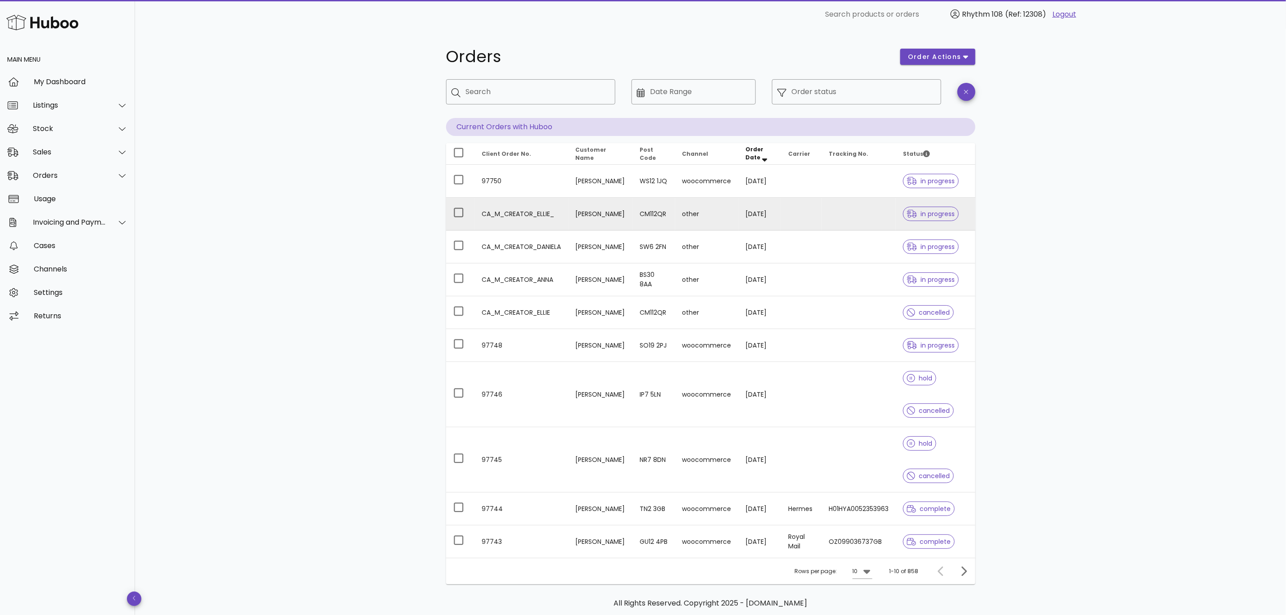
click at [824, 224] on td at bounding box center [858, 214] width 74 height 33
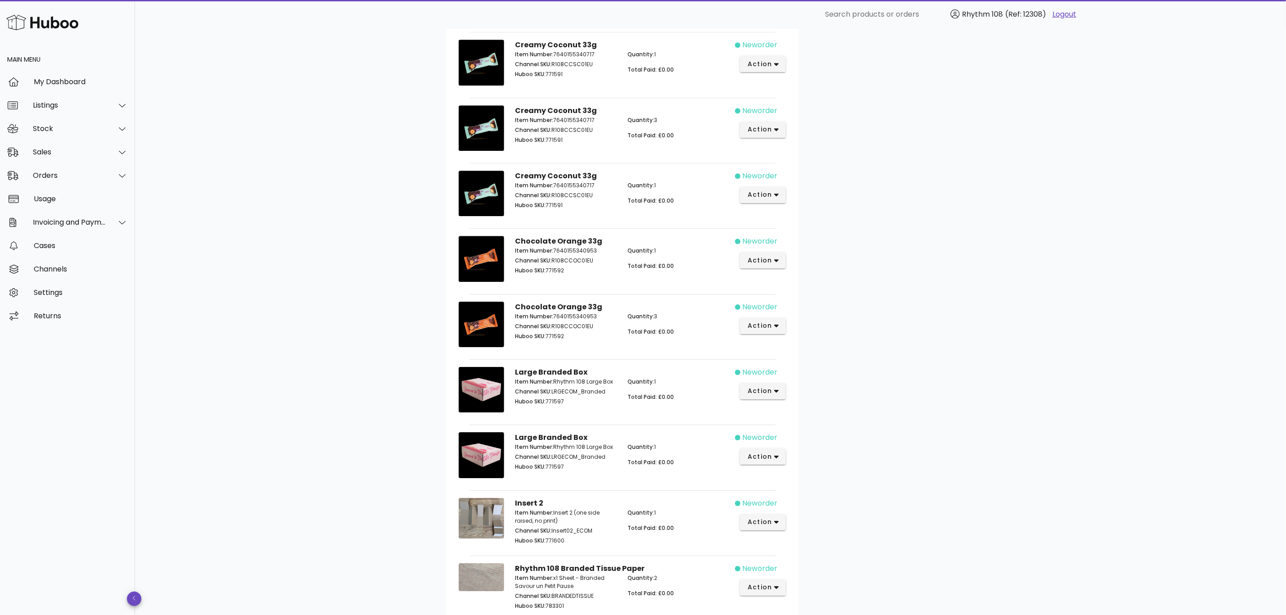
scroll to position [2319, 0]
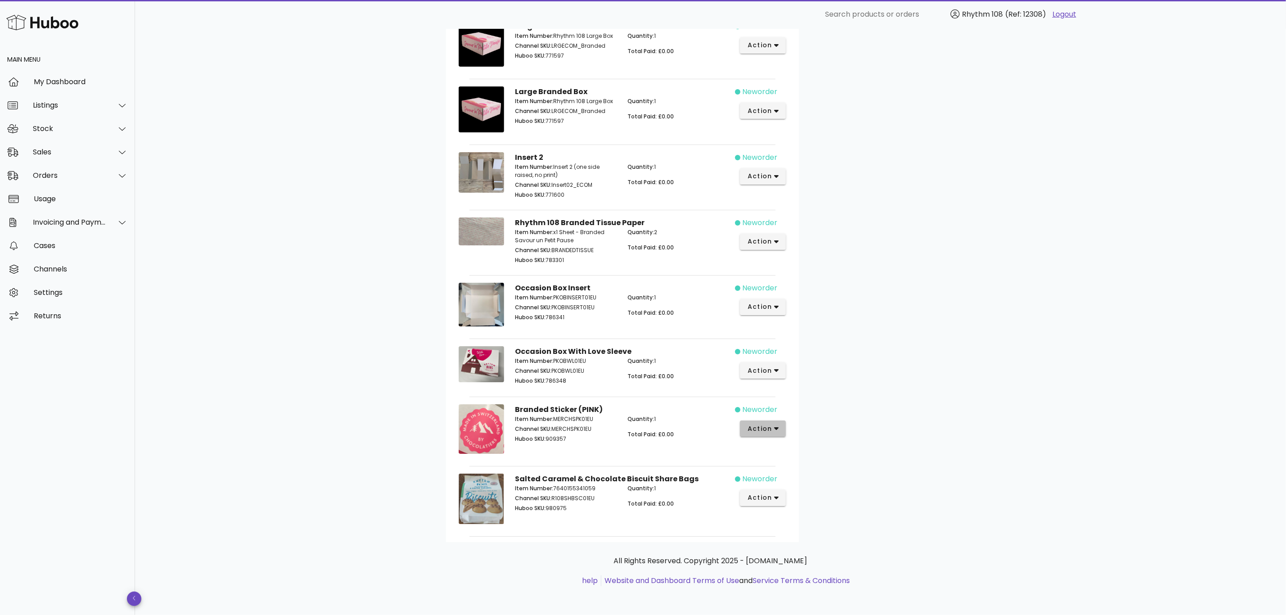
click at [786, 431] on button "action" at bounding box center [763, 428] width 46 height 16
click at [798, 579] on div "Cancel" at bounding box center [798, 590] width 100 height 23
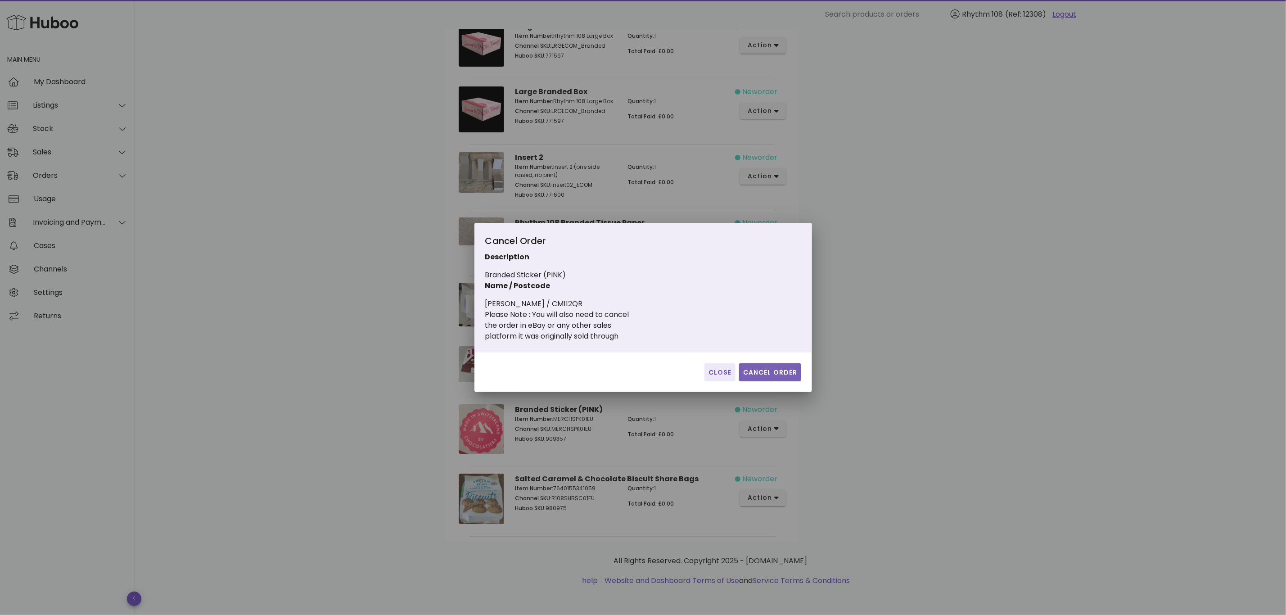
click at [792, 374] on span "Cancel Order" at bounding box center [770, 372] width 55 height 9
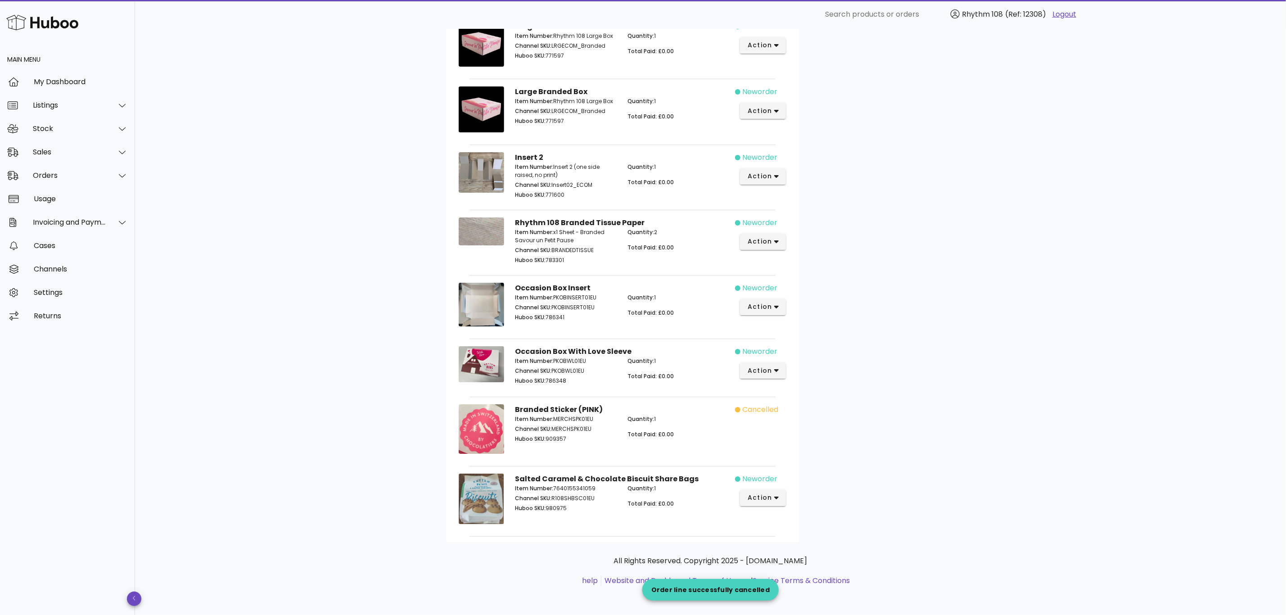
click at [46, 172] on div "Orders" at bounding box center [69, 175] width 73 height 9
click at [72, 195] on div "Orders" at bounding box center [79, 198] width 95 height 9
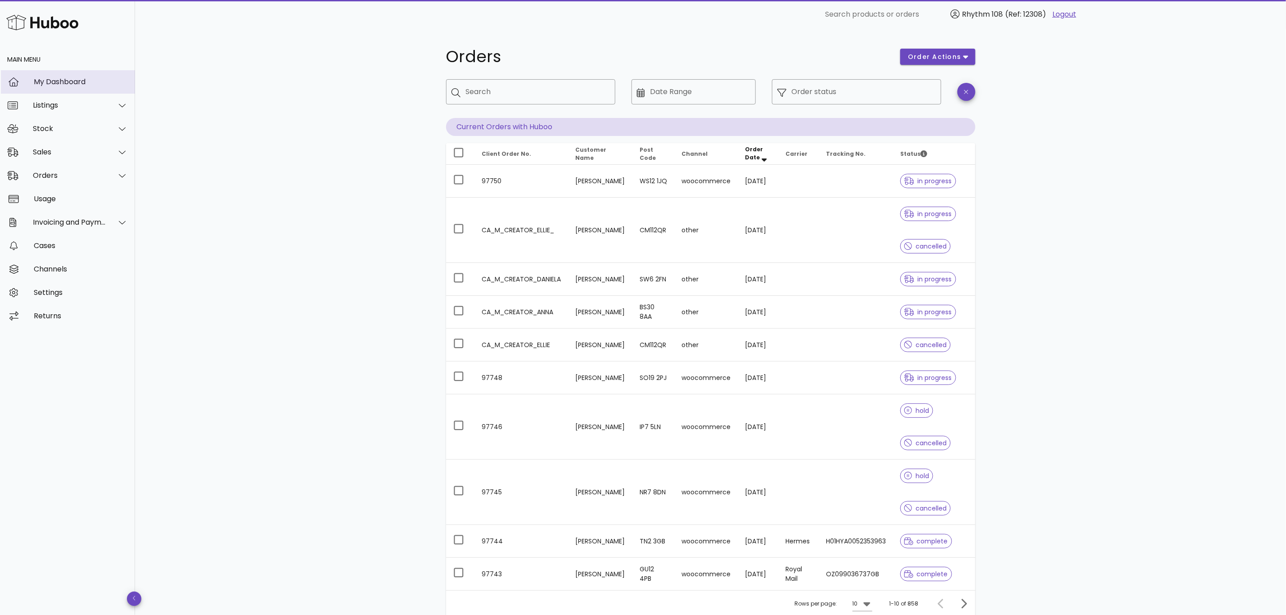
click at [62, 82] on div "My Dashboard" at bounding box center [81, 81] width 94 height 9
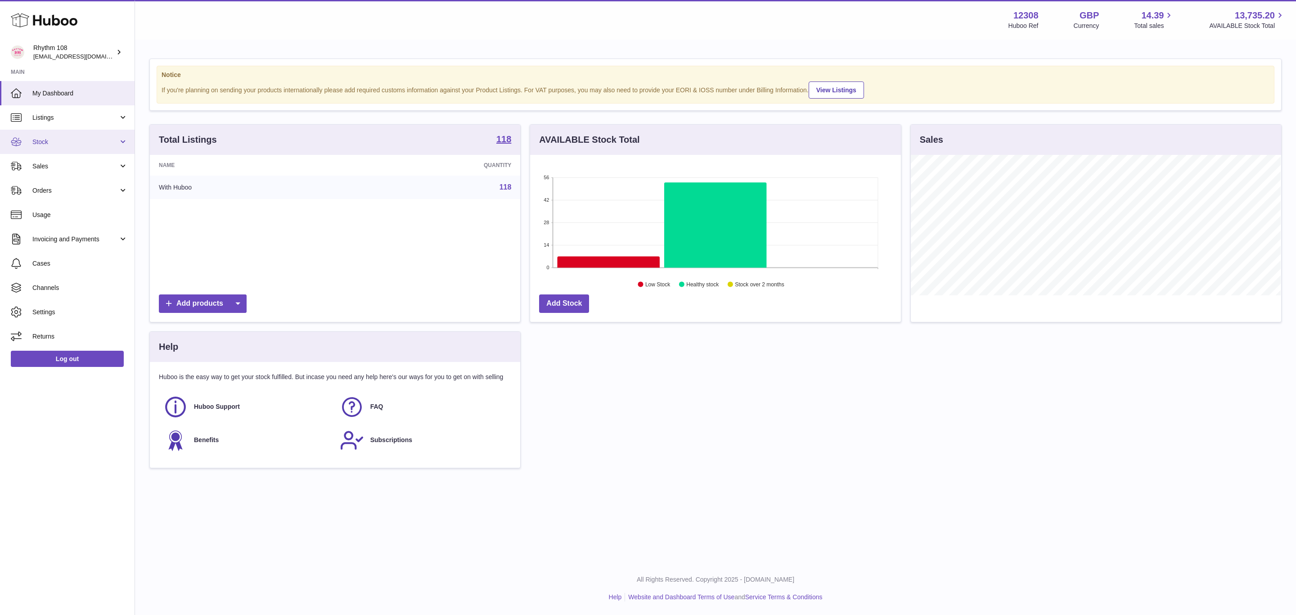
scroll to position [140, 370]
click at [38, 142] on span "Stock" at bounding box center [75, 142] width 86 height 9
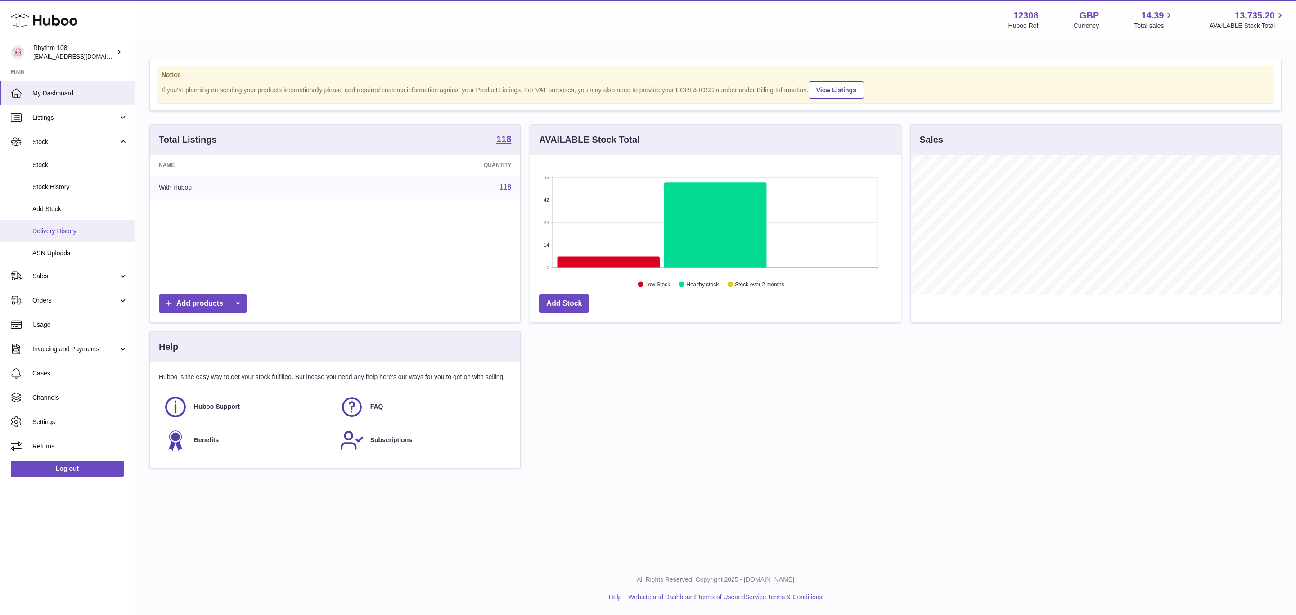
click at [47, 231] on span "Delivery History" at bounding box center [79, 231] width 95 height 9
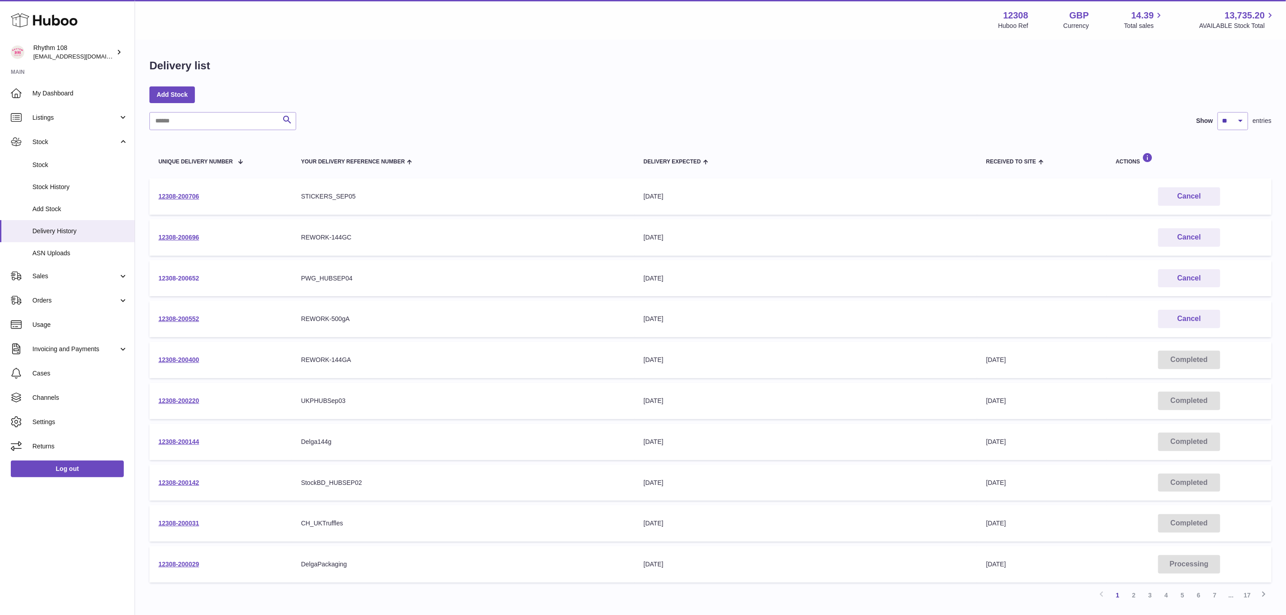
click at [178, 277] on link "12308-200652" at bounding box center [178, 278] width 41 height 7
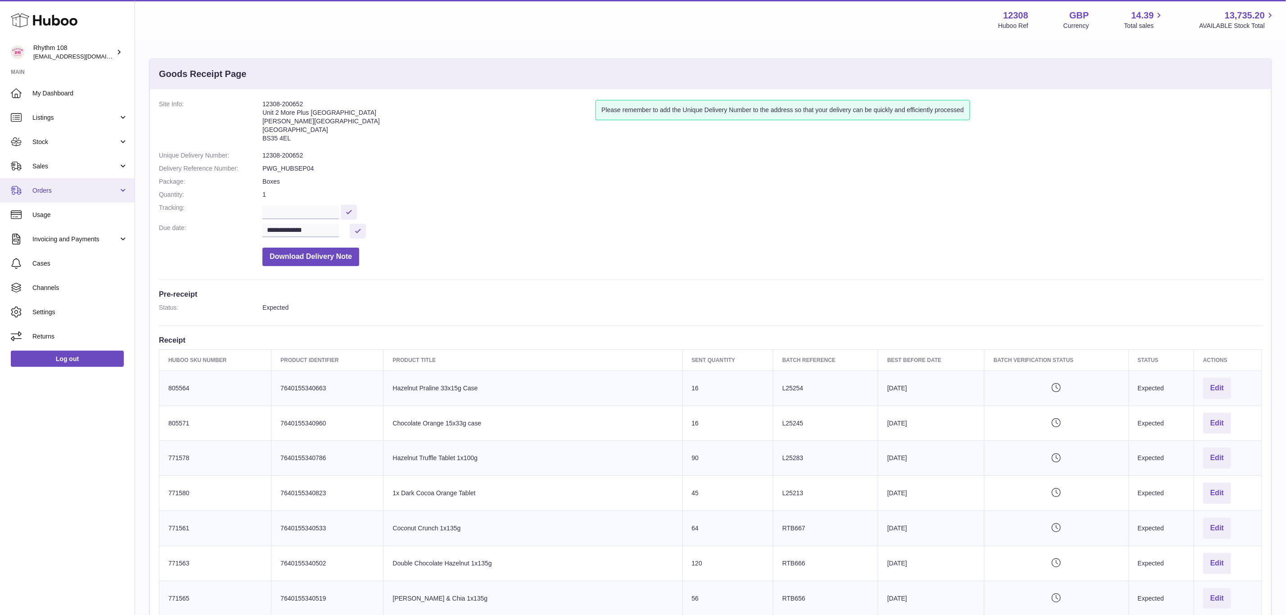
click at [48, 195] on link "Orders" at bounding box center [67, 190] width 135 height 24
click at [53, 223] on link "Usage" at bounding box center [67, 215] width 135 height 24
click at [45, 189] on span "Orders" at bounding box center [75, 190] width 86 height 9
